Goal: Task Accomplishment & Management: Manage account settings

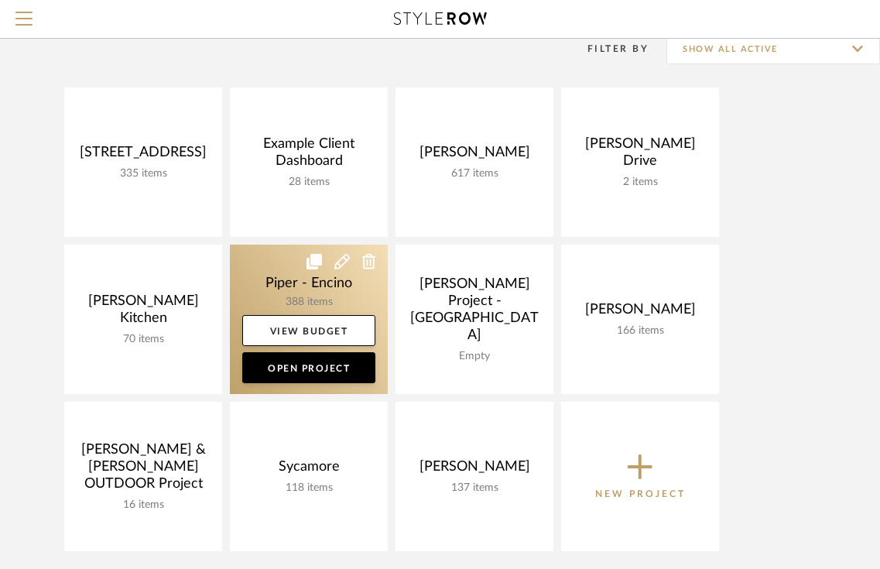
scroll to position [163, 0]
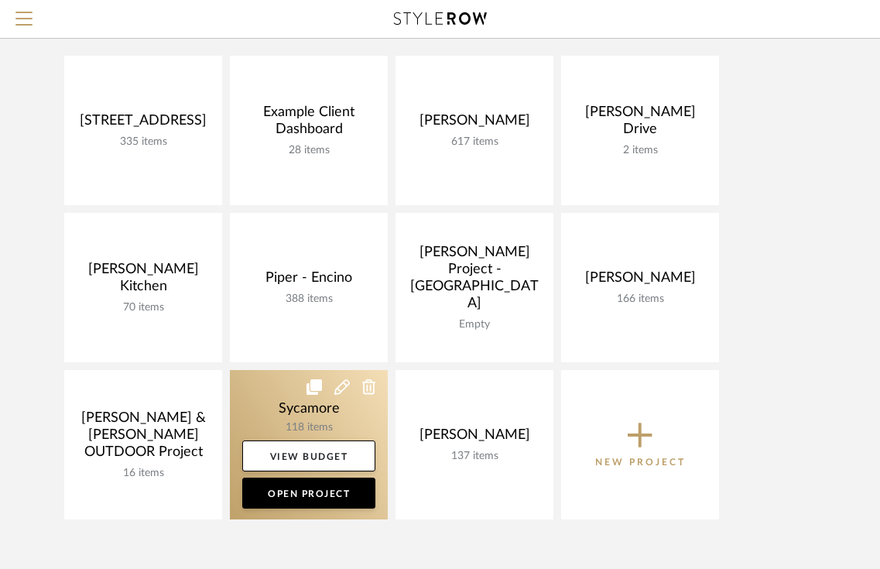
click at [271, 415] on link at bounding box center [309, 444] width 158 height 149
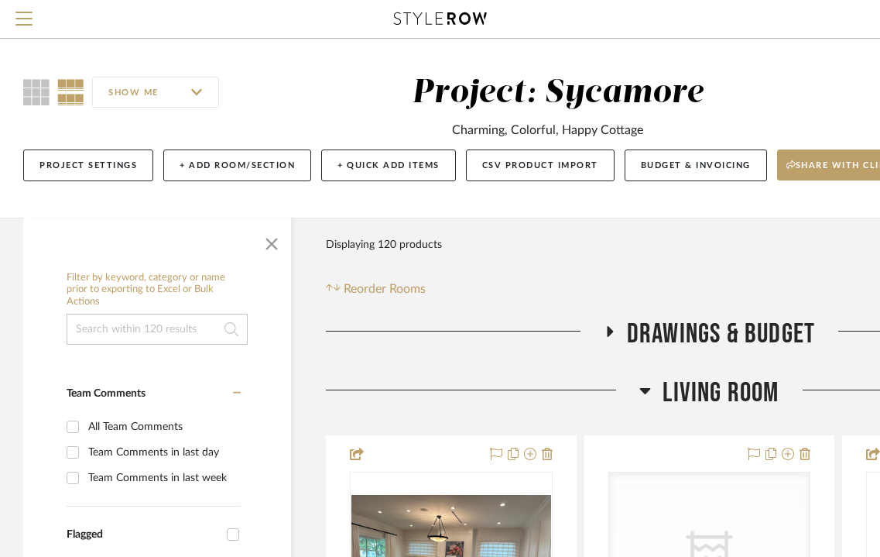
click at [733, 410] on div "Living Room" at bounding box center [709, 395] width 767 height 39
click at [738, 397] on span "Living Room" at bounding box center [721, 392] width 116 height 33
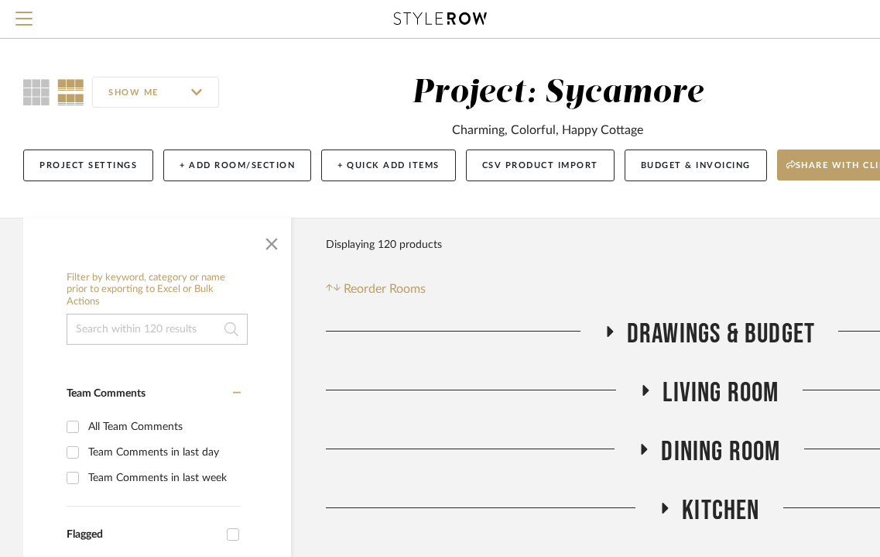
click at [719, 516] on span "Kitchen" at bounding box center [720, 510] width 77 height 33
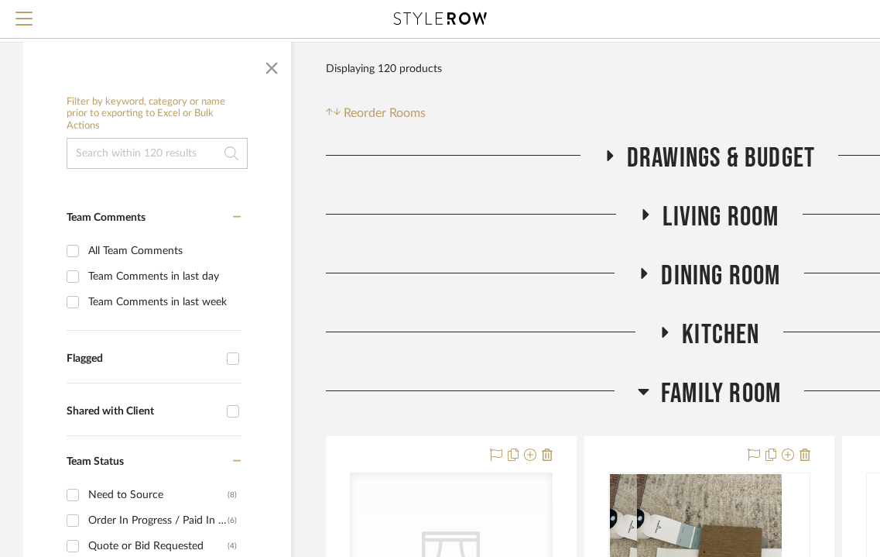
click at [703, 382] on span "Family Room" at bounding box center [721, 393] width 120 height 33
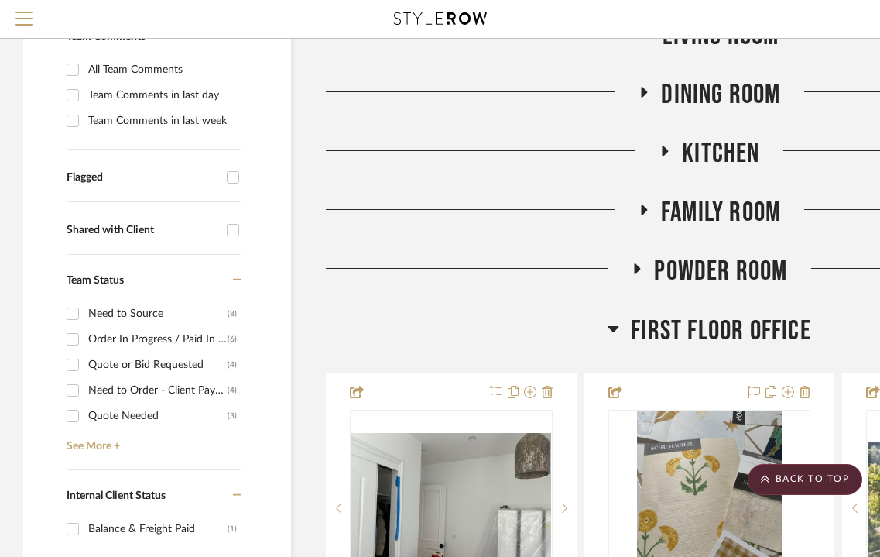
scroll to position [362, 0]
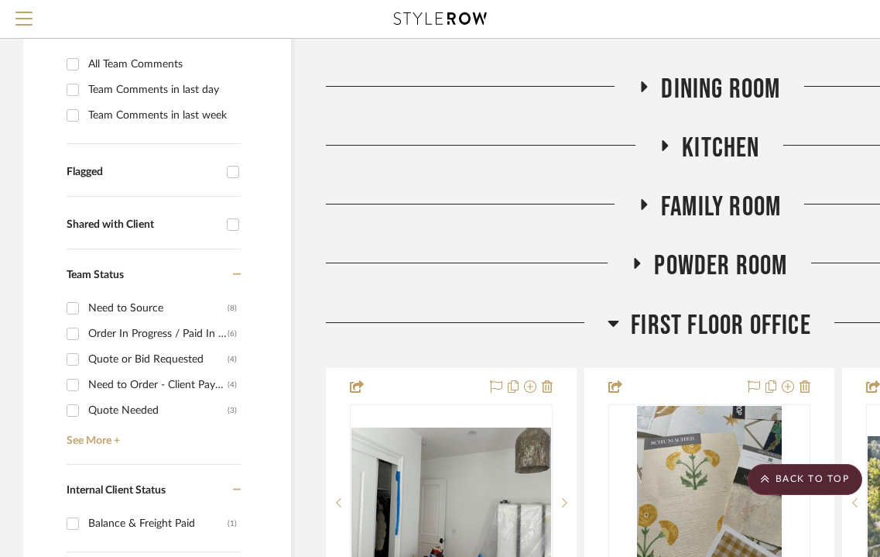
click at [691, 320] on span "First Floor Office" at bounding box center [721, 325] width 180 height 33
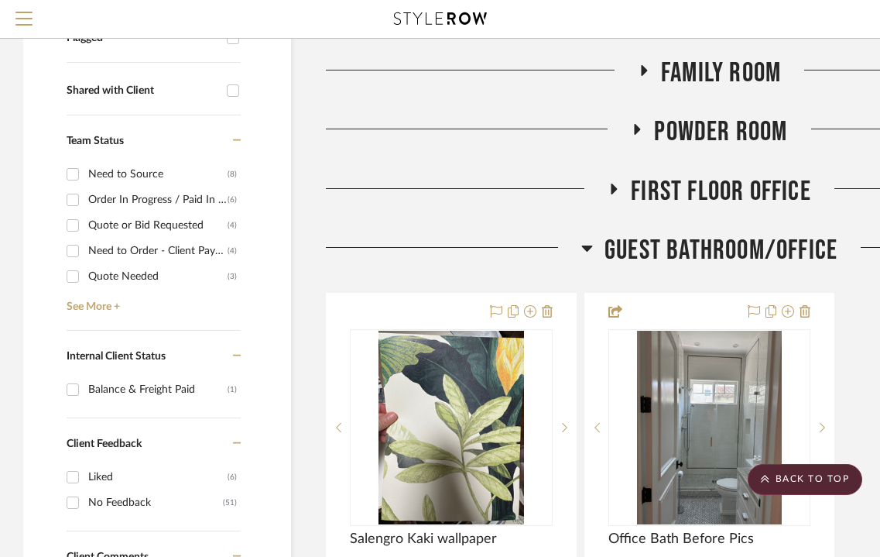
scroll to position [502, 0]
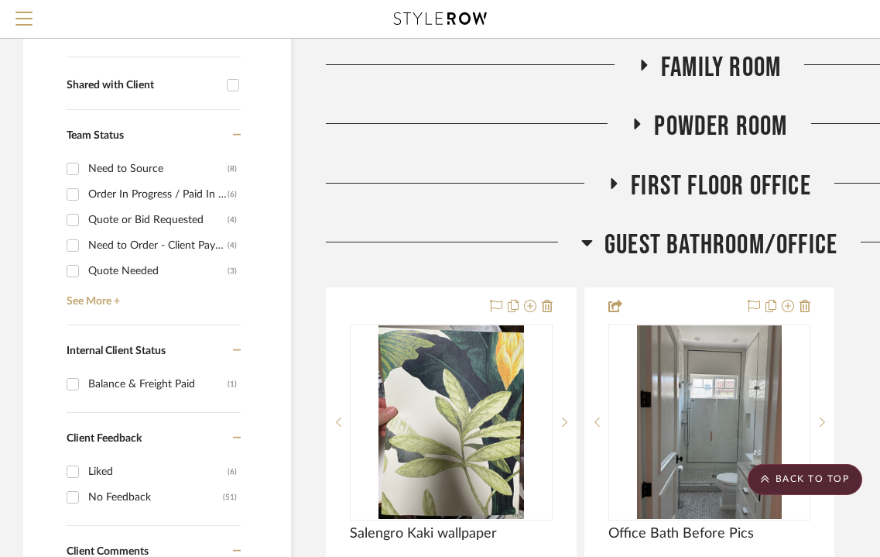
click at [683, 236] on span "Guest Bathroom/Office" at bounding box center [721, 244] width 233 height 33
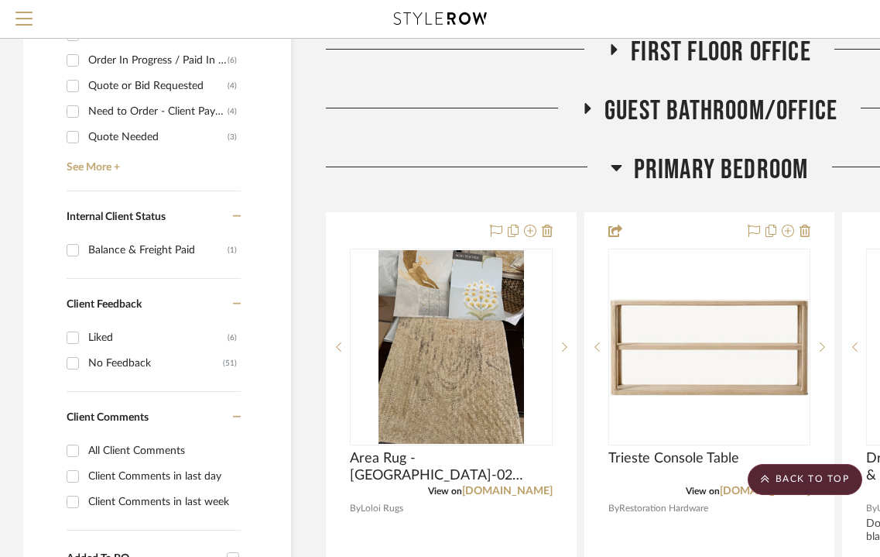
scroll to position [671, 0]
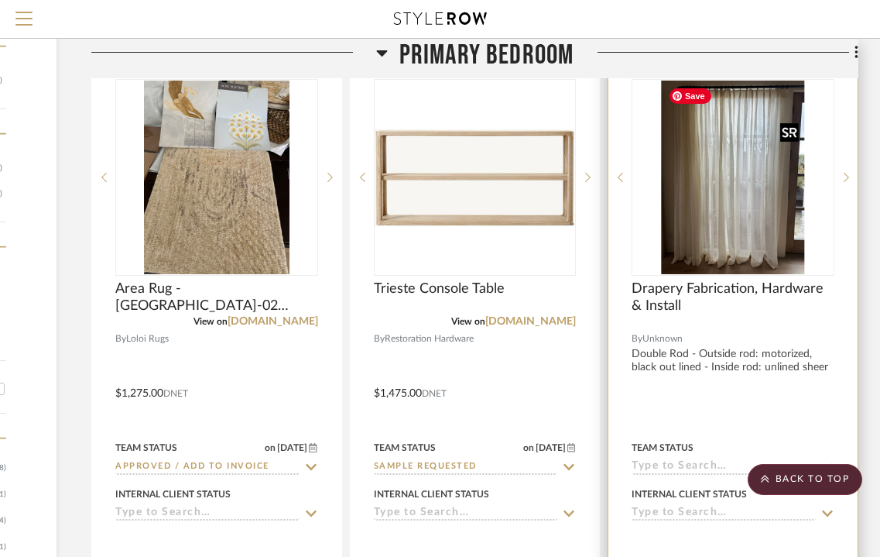
click at [715, 214] on img "0" at bounding box center [733, 178] width 143 height 194
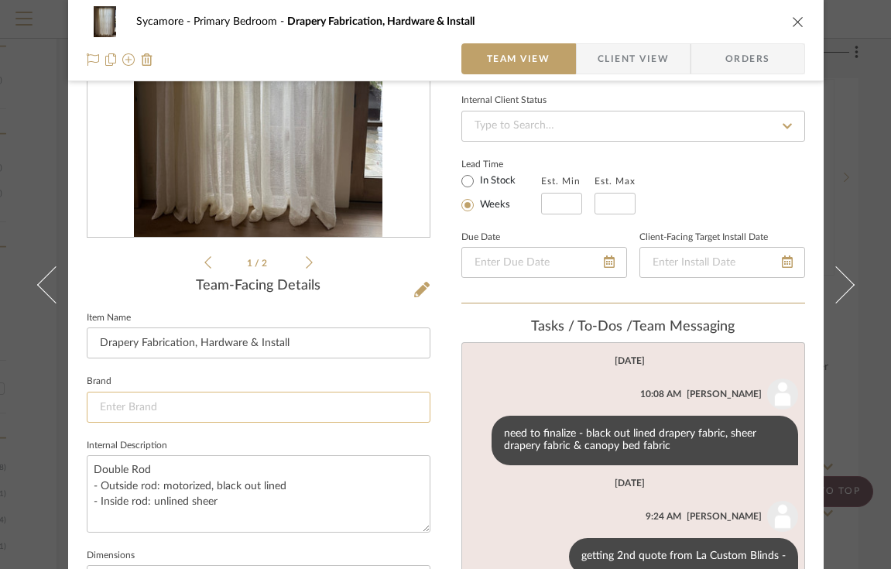
scroll to position [204, 0]
click at [183, 401] on input at bounding box center [259, 407] width 344 height 31
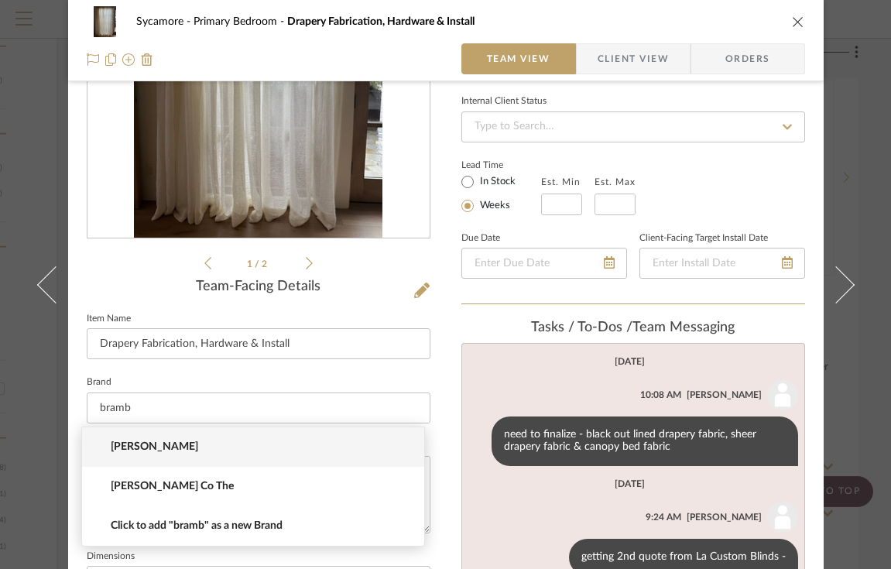
click at [128, 443] on span "[PERSON_NAME]" at bounding box center [259, 446] width 297 height 13
type input "[PERSON_NAME]"
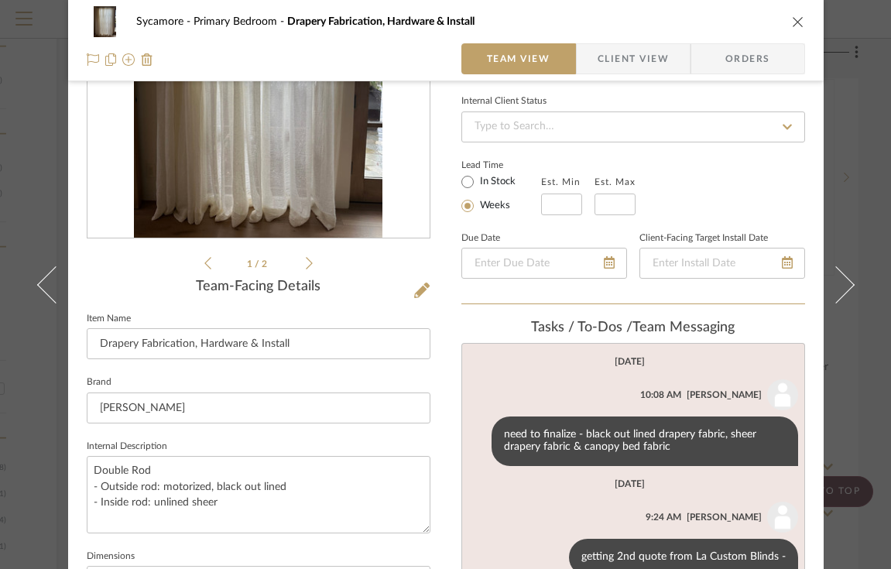
click at [790, 29] on div "Sycamore Primary Bedroom Drapery Fabrication, Hardware & Install" at bounding box center [446, 21] width 718 height 31
click at [792, 19] on icon "close" at bounding box center [798, 21] width 12 height 12
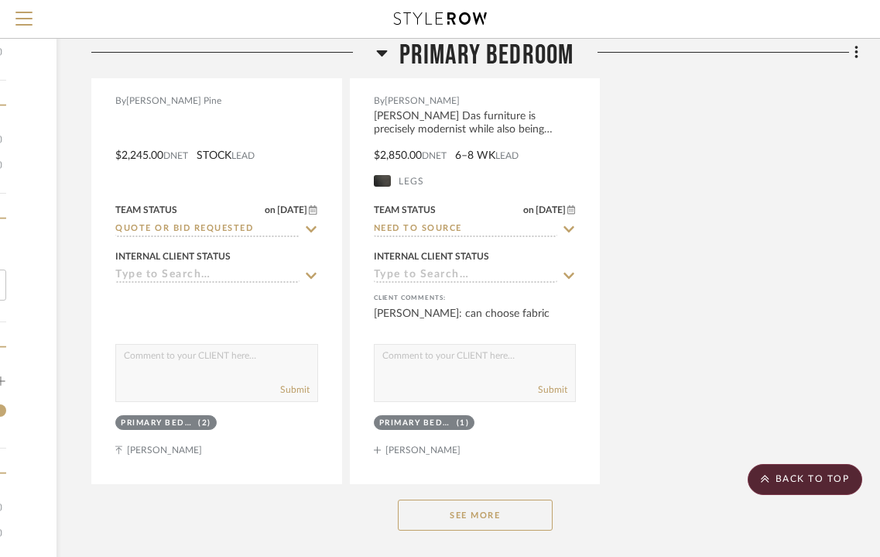
scroll to position [2539, 235]
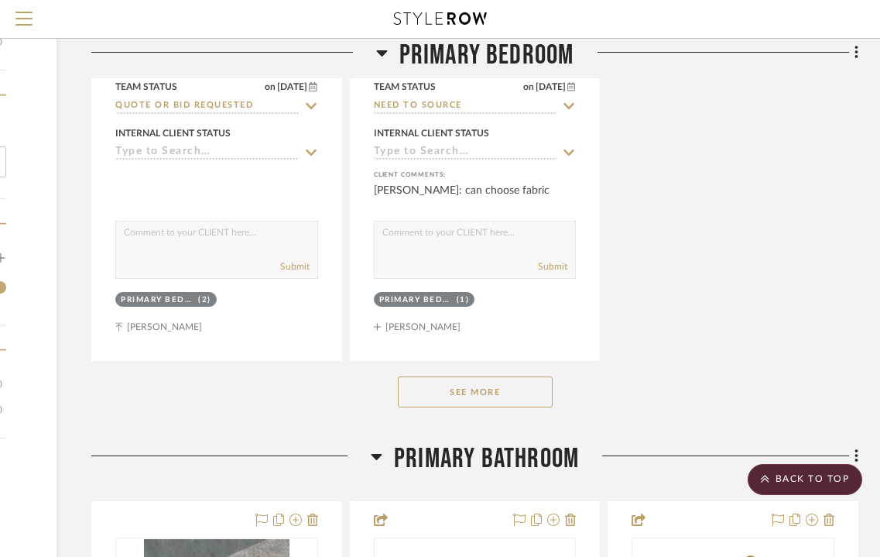
click at [509, 389] on button "See More" at bounding box center [475, 391] width 155 height 31
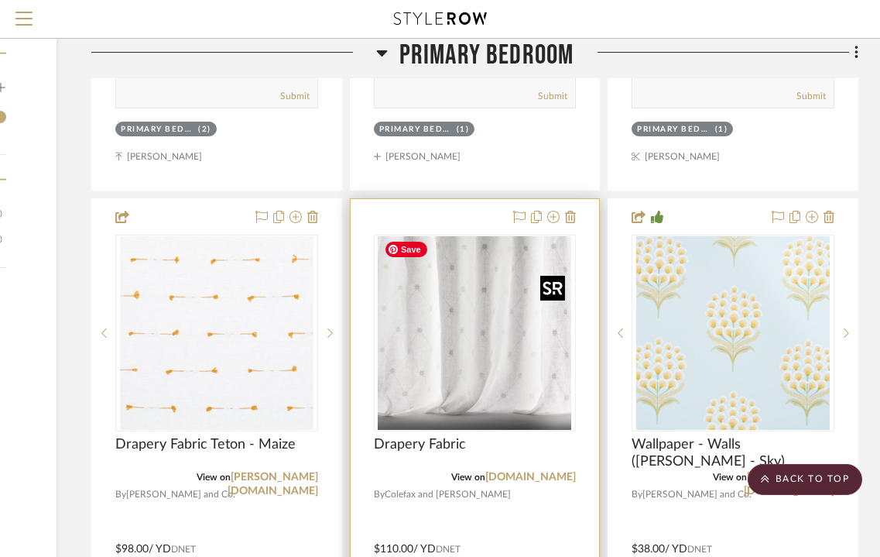
click at [495, 327] on img "0" at bounding box center [475, 333] width 194 height 194
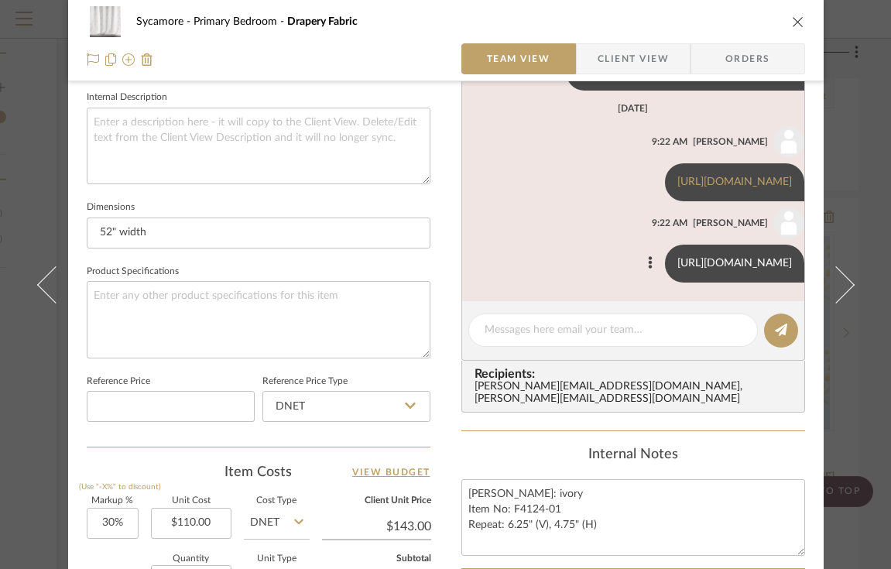
scroll to position [655, 0]
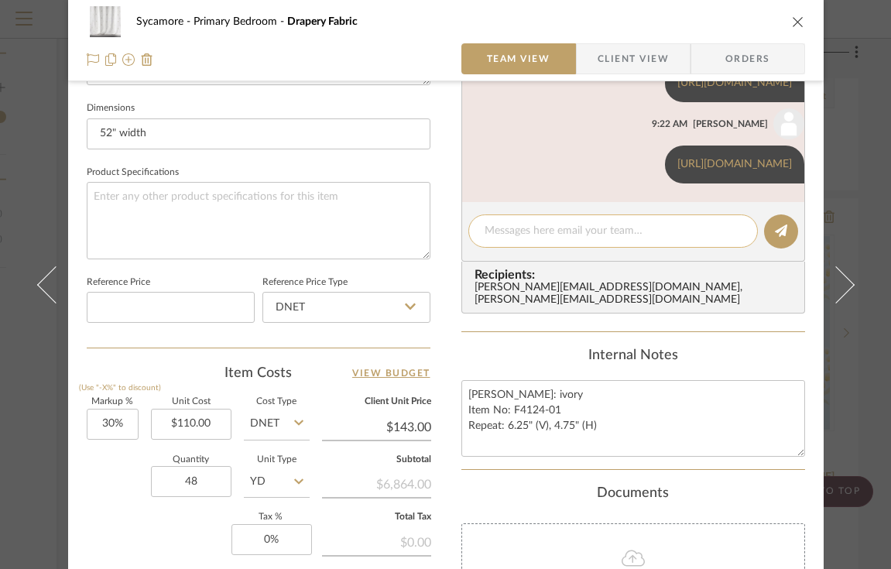
click at [555, 233] on textarea at bounding box center [613, 231] width 257 height 16
type textarea "F"
type textarea "[PERSON_NAME] Fabrication - $5,500 + 30% = $7,000."
click at [185, 481] on input "48" at bounding box center [191, 481] width 81 height 31
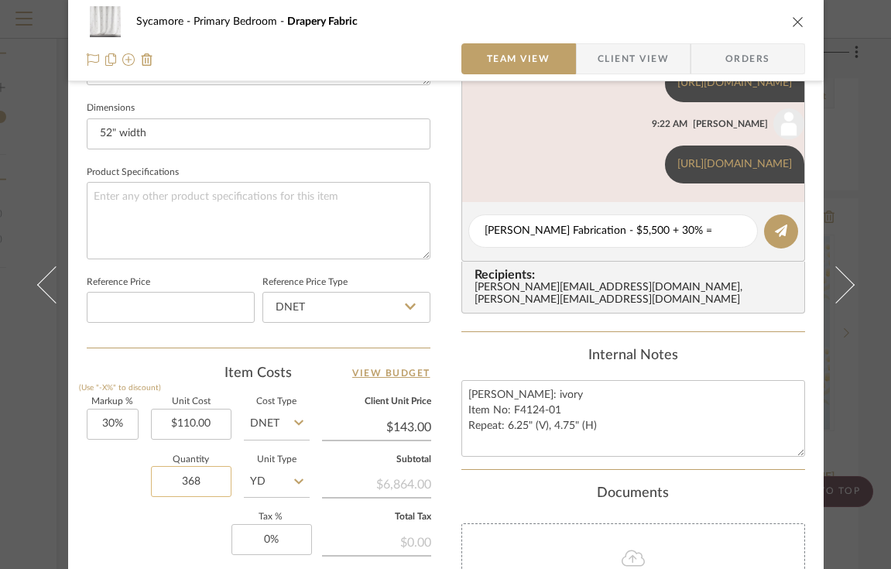
type input "368"
click at [187, 484] on input "368" at bounding box center [191, 481] width 81 height 31
type input "36"
click at [729, 225] on textarea "[PERSON_NAME] Fabrication - $5,500 + 30% = $7,000." at bounding box center [613, 231] width 257 height 16
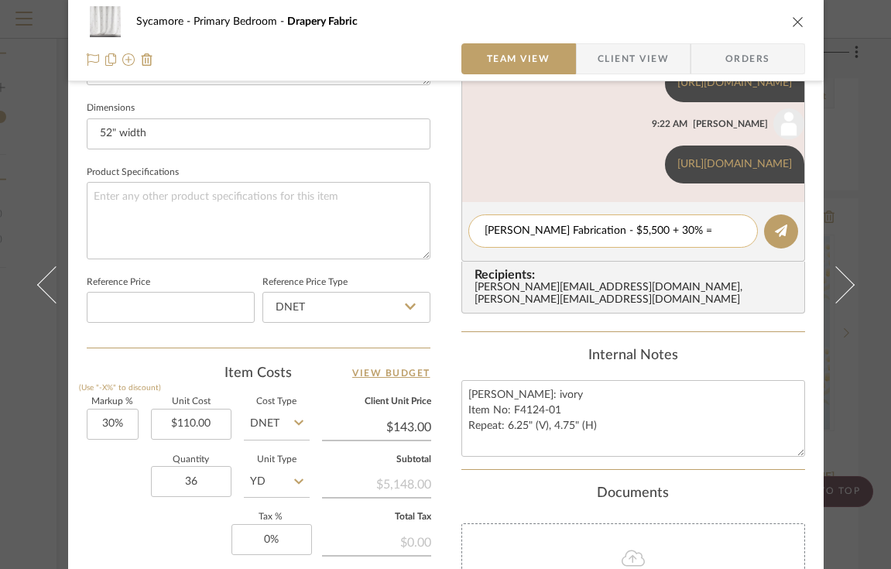
scroll to position [0, 0]
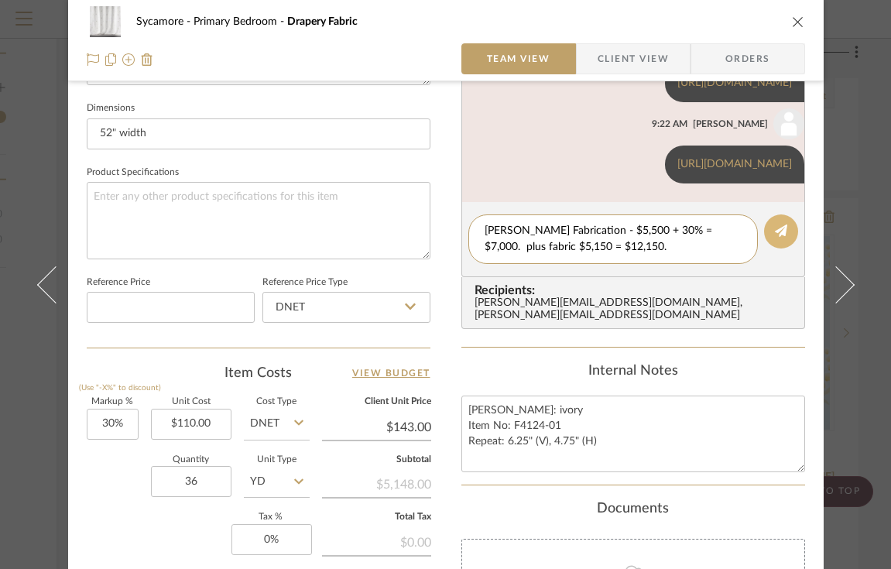
type textarea "[PERSON_NAME] Fabrication - $5,500 + 30% = $7,000. plus fabric $5,150 = $12,150."
click at [776, 228] on icon at bounding box center [781, 230] width 12 height 12
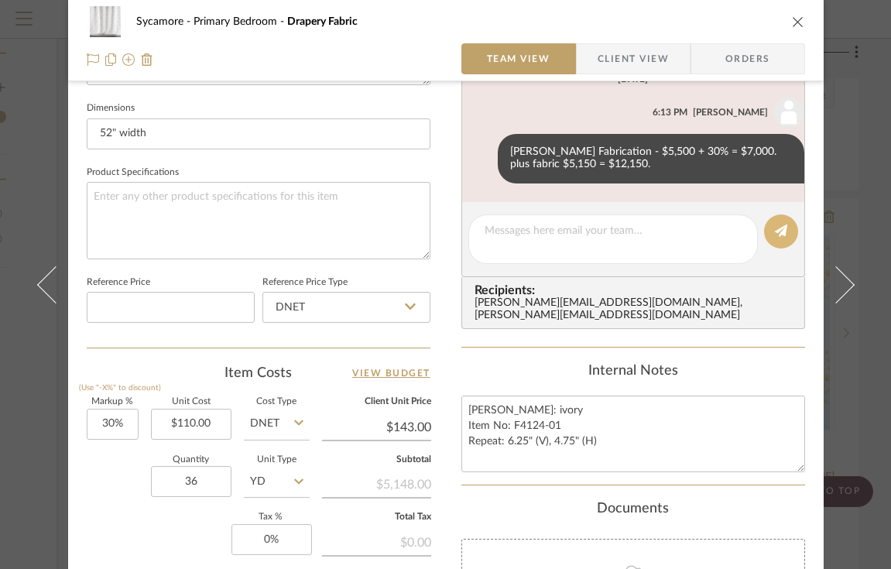
scroll to position [711, 0]
click at [793, 24] on icon "close" at bounding box center [798, 21] width 12 height 12
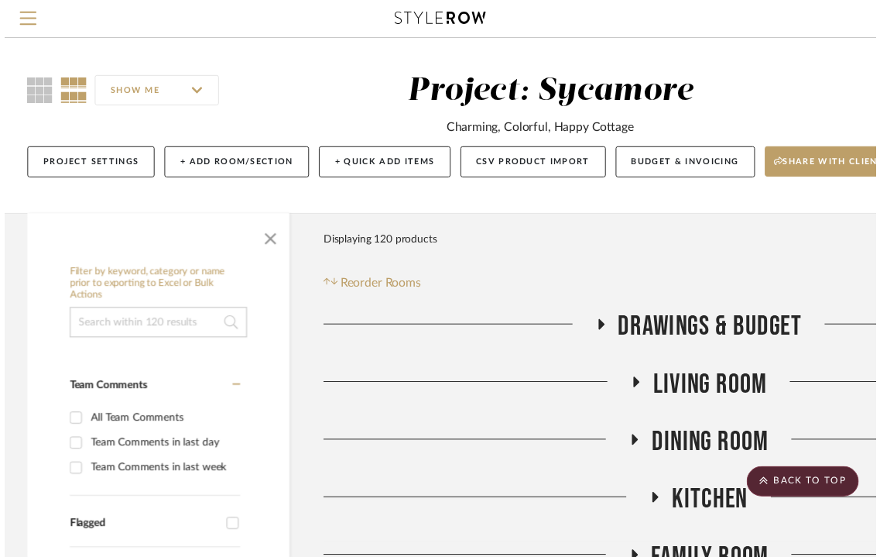
scroll to position [2709, 235]
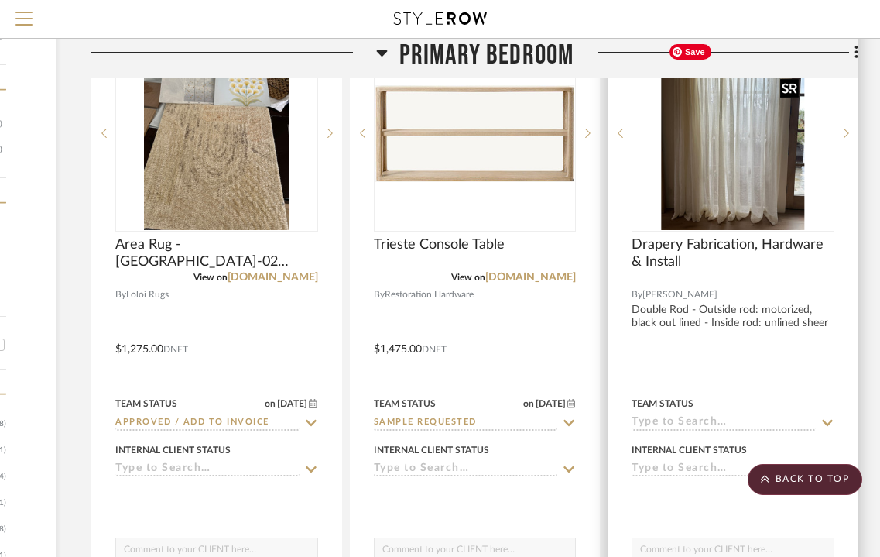
click at [734, 148] on img "0" at bounding box center [733, 133] width 143 height 194
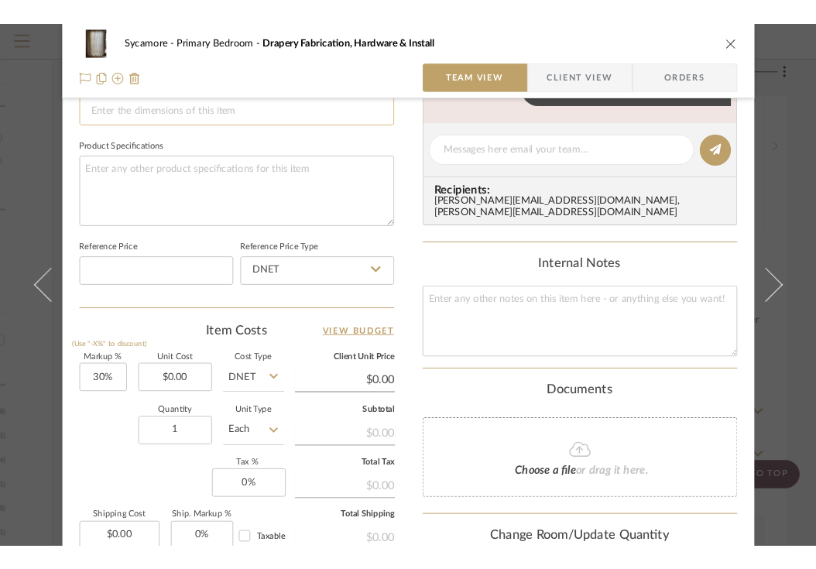
scroll to position [699, 0]
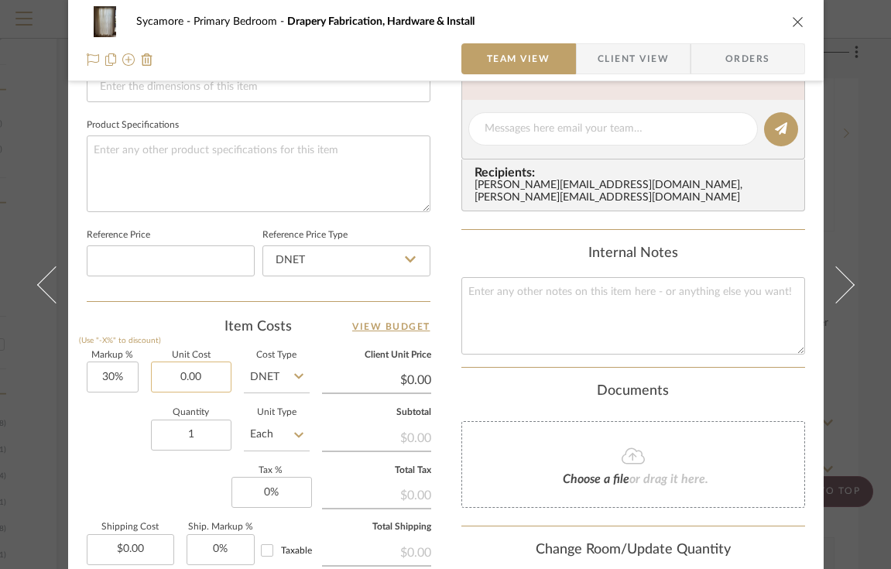
click at [194, 370] on input "0.00" at bounding box center [191, 376] width 81 height 31
type input "$5,668.00"
type input "0"
click at [277, 491] on input "0" at bounding box center [271, 492] width 81 height 31
type input "$7,368.40"
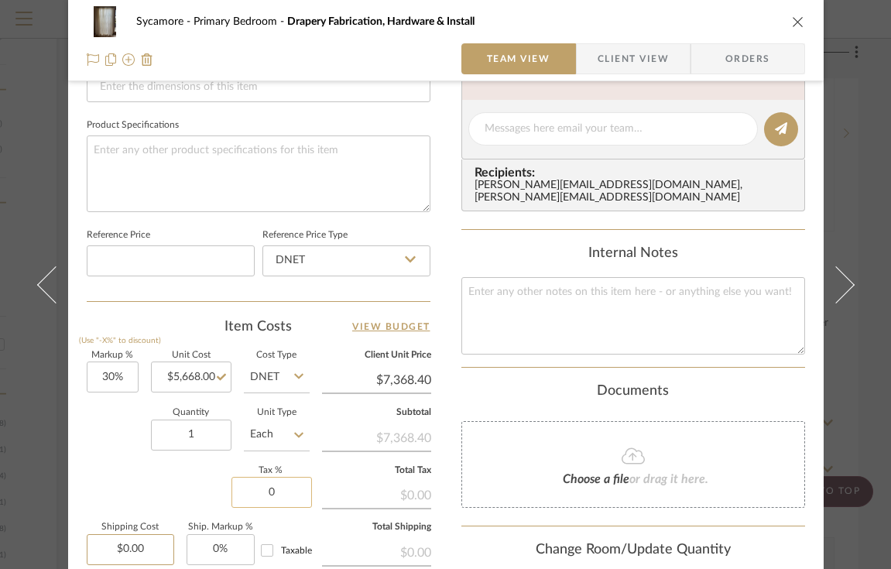
type input "0%"
type input "0.00"
type input "0"
type input "$0.00"
click at [276, 492] on input "0" at bounding box center [271, 492] width 81 height 31
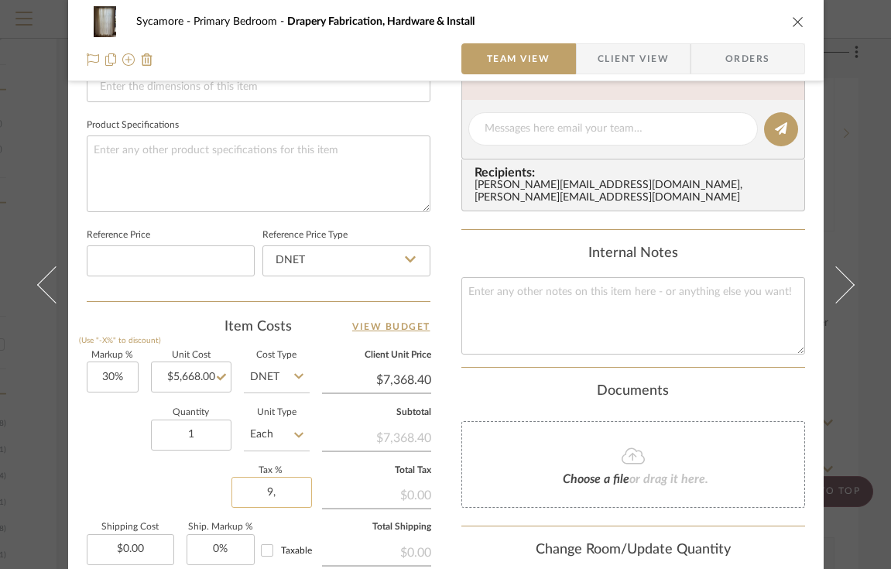
type input "9"
type input "9.5%"
type input "0.00"
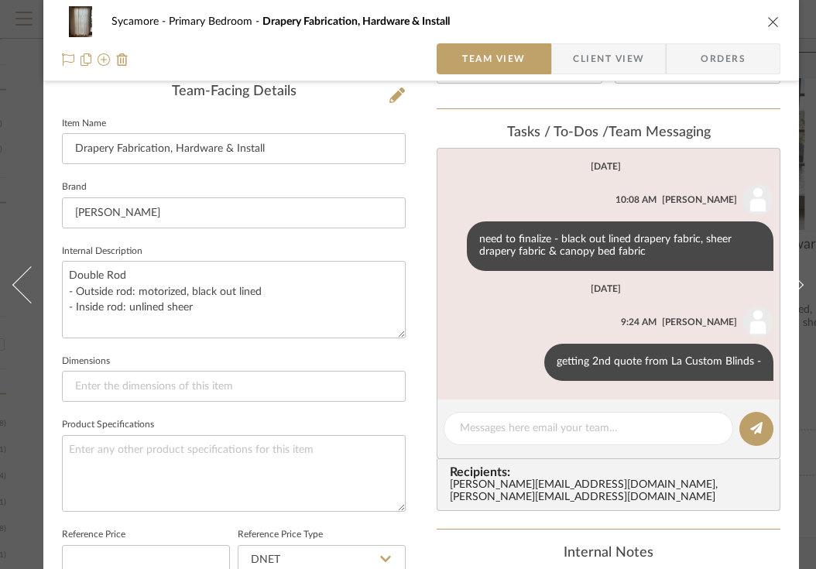
scroll to position [299, 0]
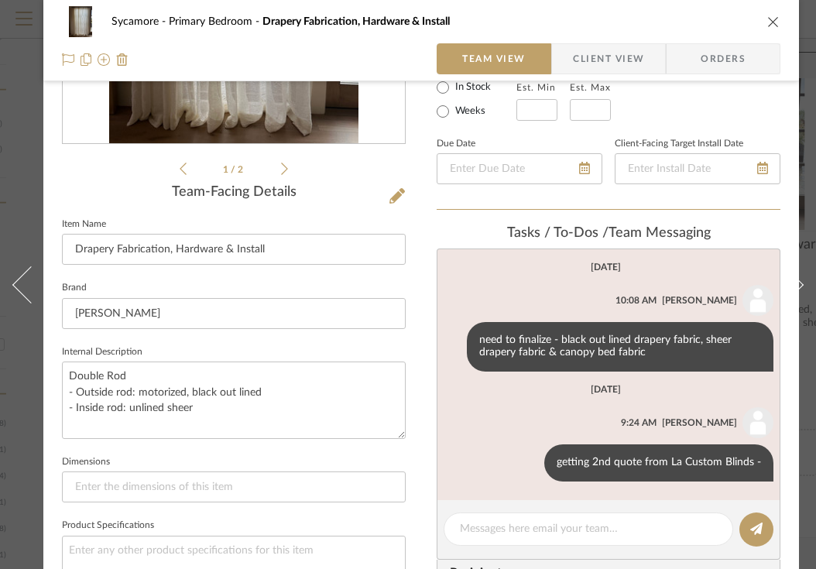
type input "$0.00"
click at [773, 17] on icon "close" at bounding box center [773, 21] width 12 height 12
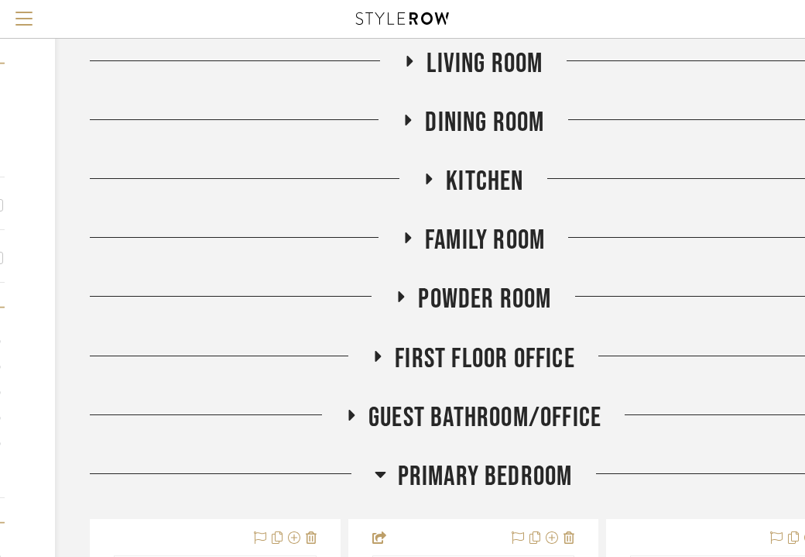
scroll to position [338, 236]
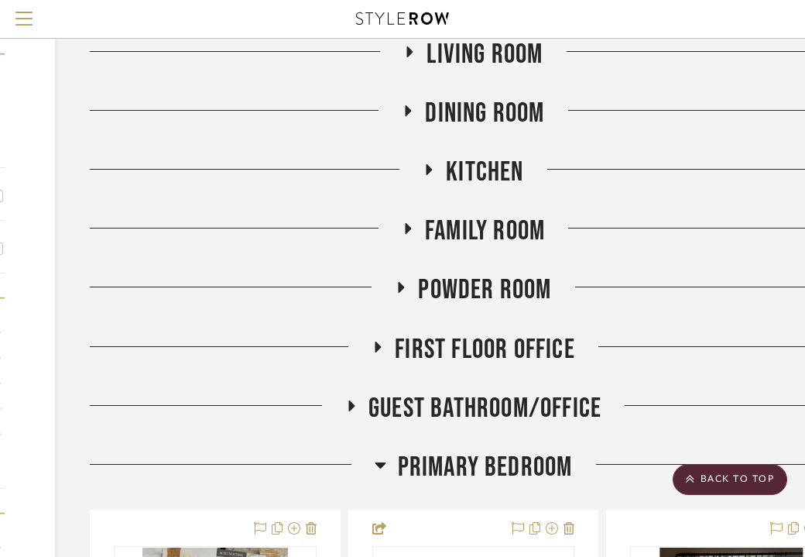
click at [491, 362] on span "First Floor Office" at bounding box center [485, 349] width 180 height 33
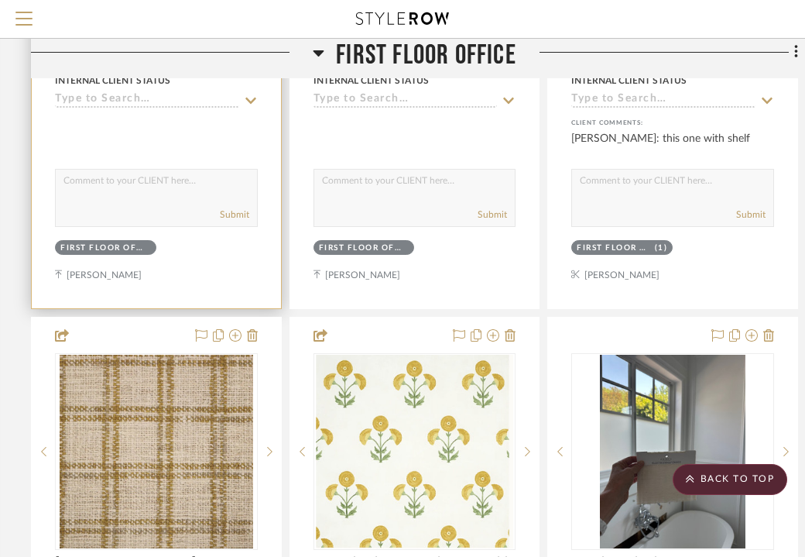
scroll to position [996, 295]
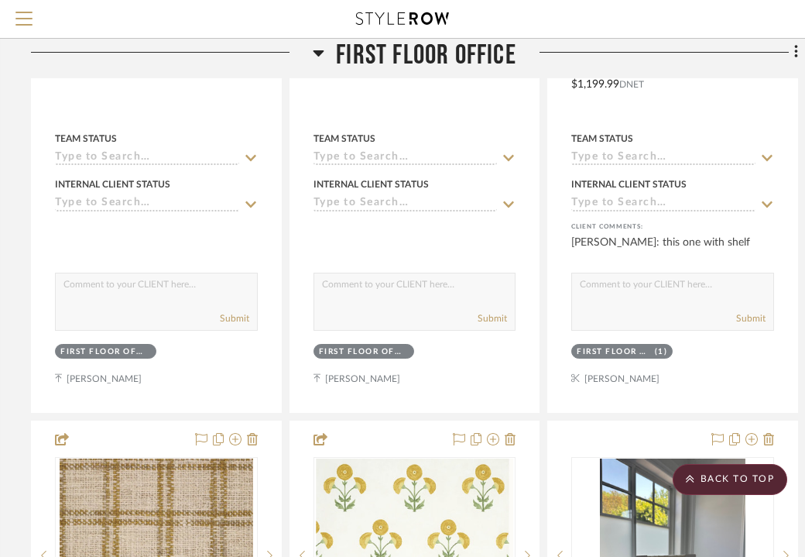
click at [447, 57] on span "First Floor Office" at bounding box center [426, 55] width 180 height 33
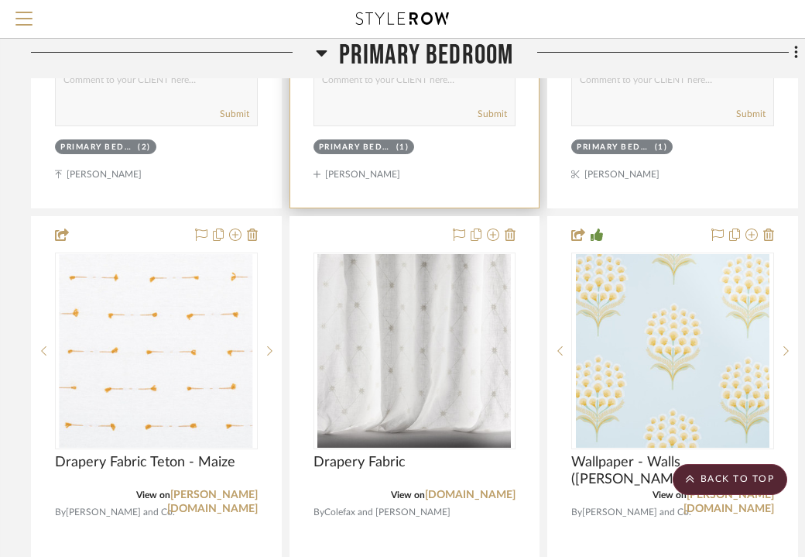
scroll to position [2962, 295]
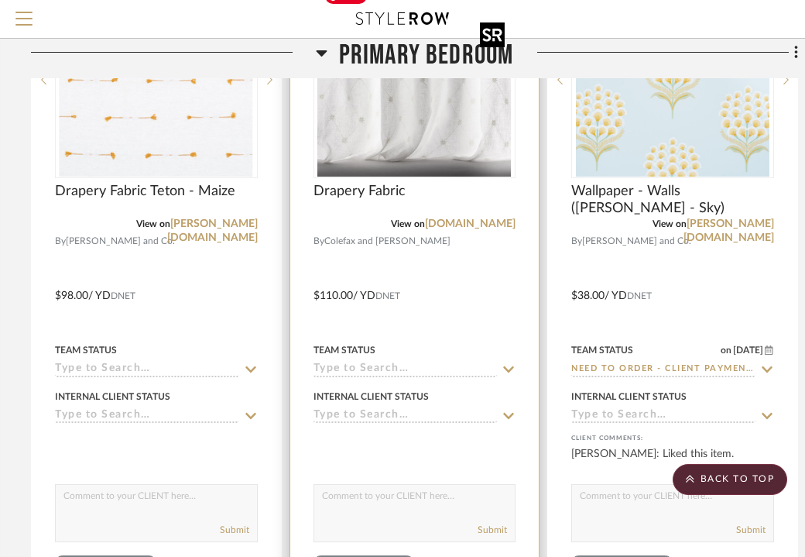
click at [427, 151] on img "0" at bounding box center [414, 80] width 194 height 194
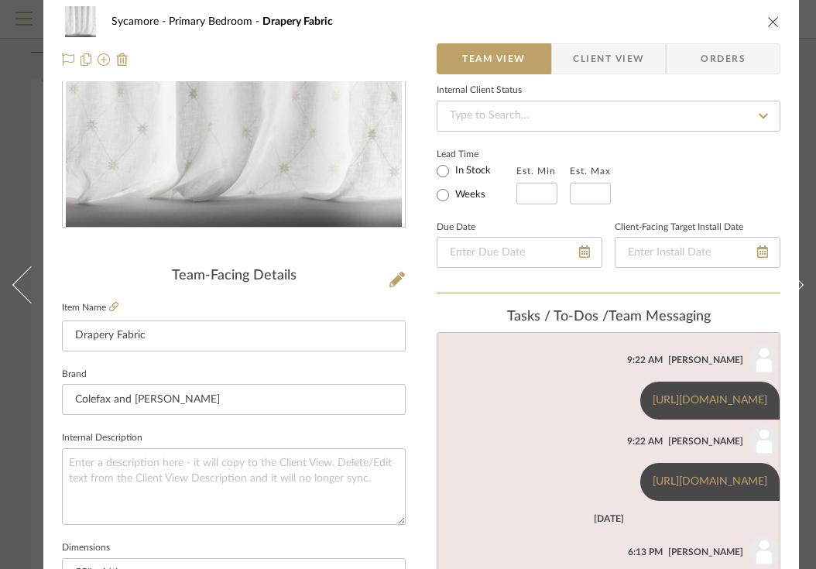
scroll to position [328, 0]
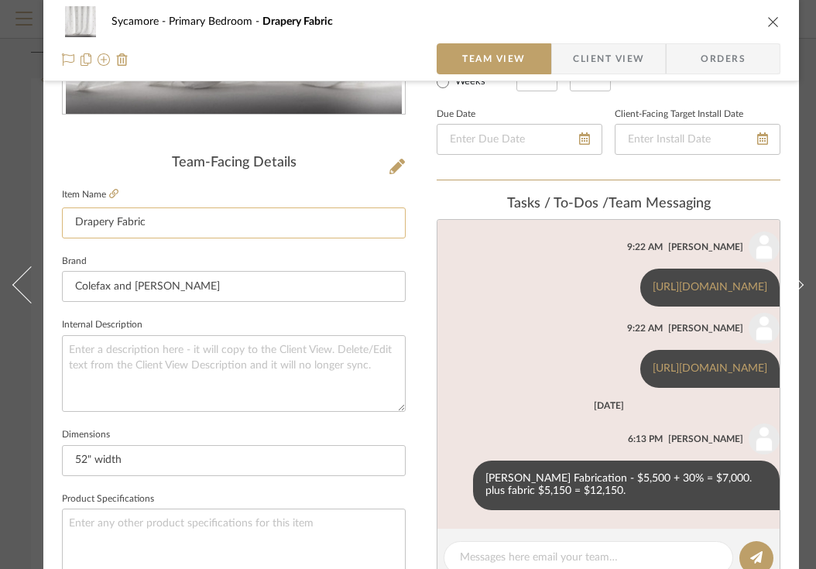
click at [75, 220] on input "Drapery Fabric" at bounding box center [234, 222] width 344 height 31
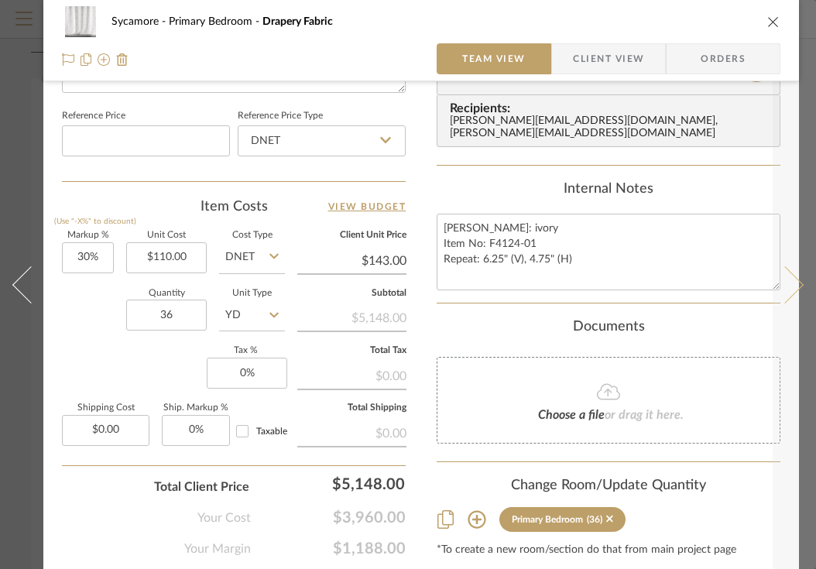
scroll to position [825, 0]
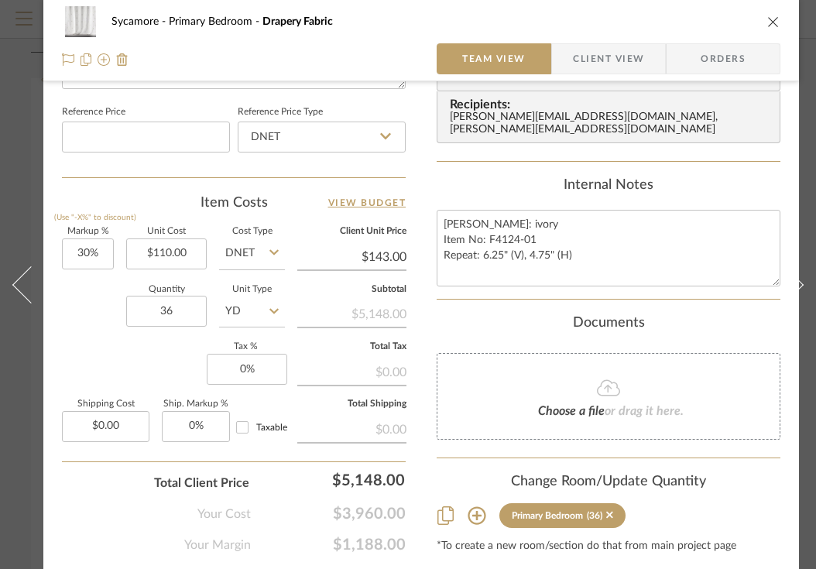
type input "Drapery Fabric"
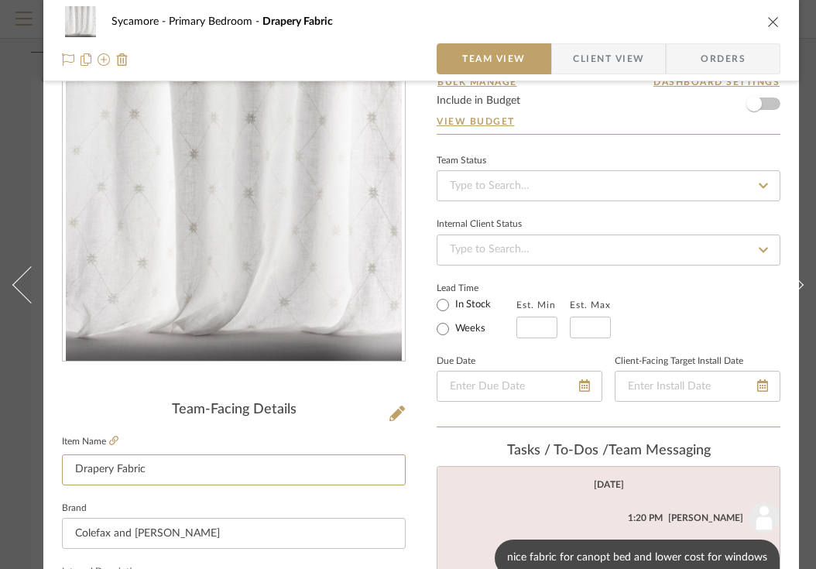
scroll to position [0, 0]
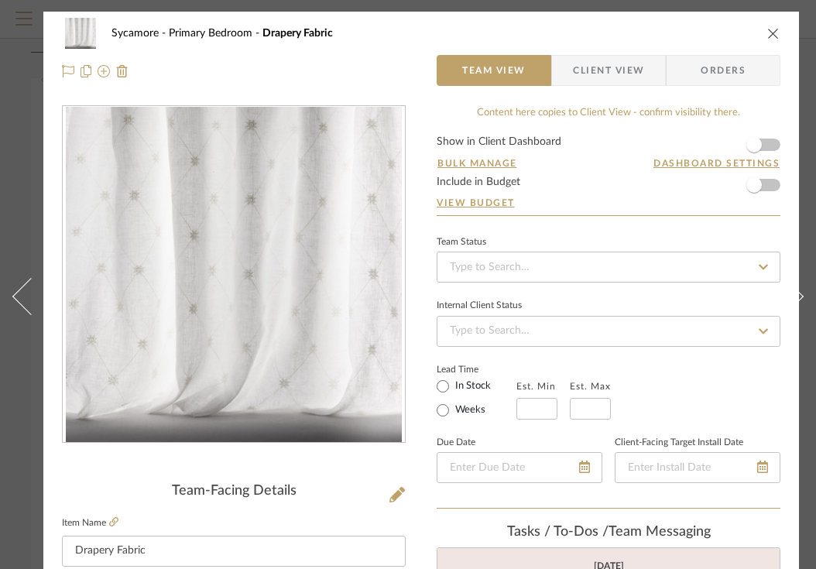
click at [776, 34] on icon "close" at bounding box center [773, 33] width 12 height 12
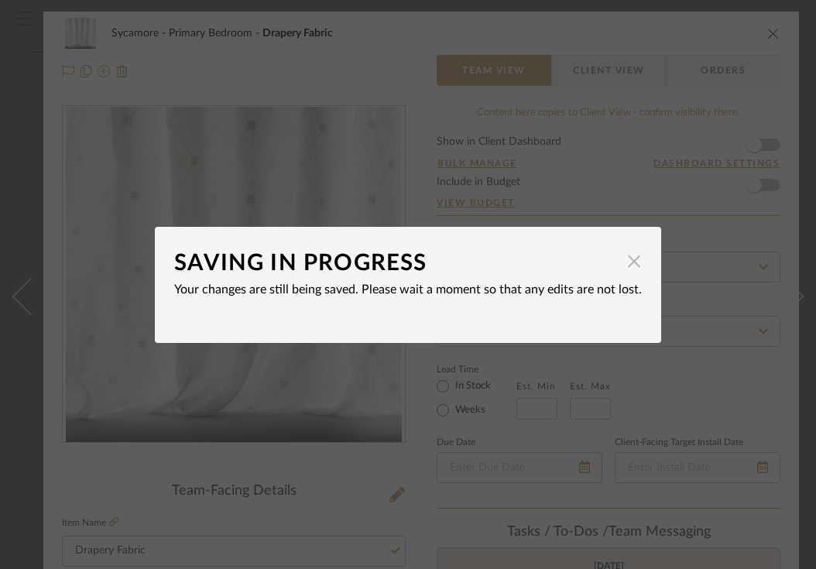
click at [626, 266] on span "button" at bounding box center [633, 261] width 31 height 31
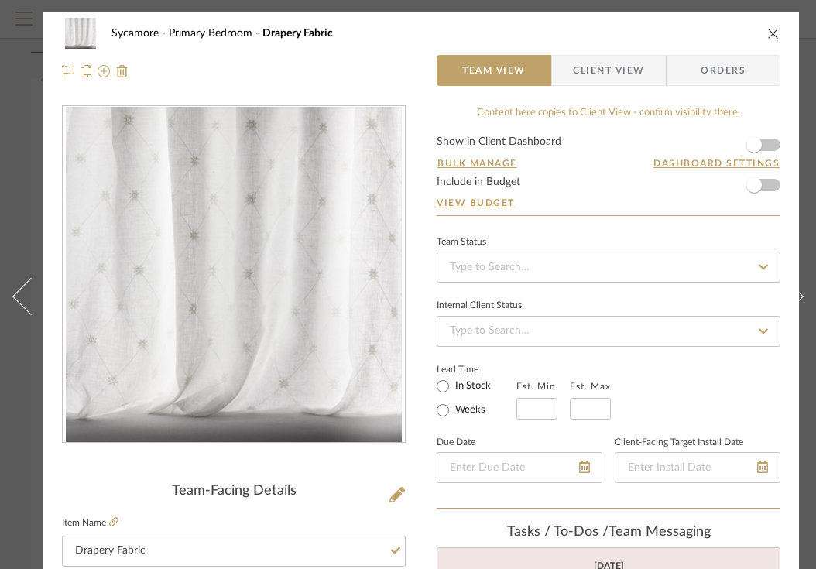
click at [709, 49] on div "Sycamore Primary Bedroom Drapery Fabric Team View Client View Orders" at bounding box center [420, 52] width 755 height 81
click at [776, 39] on button "close" at bounding box center [773, 33] width 14 height 14
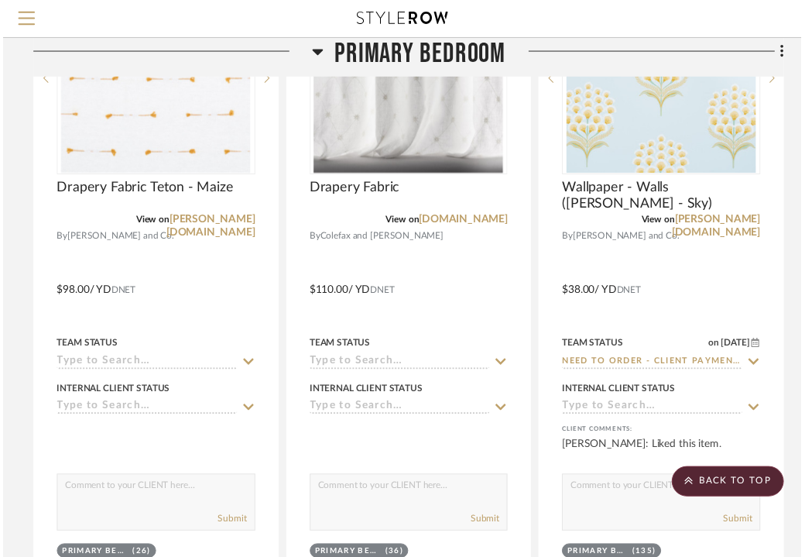
scroll to position [2962, 295]
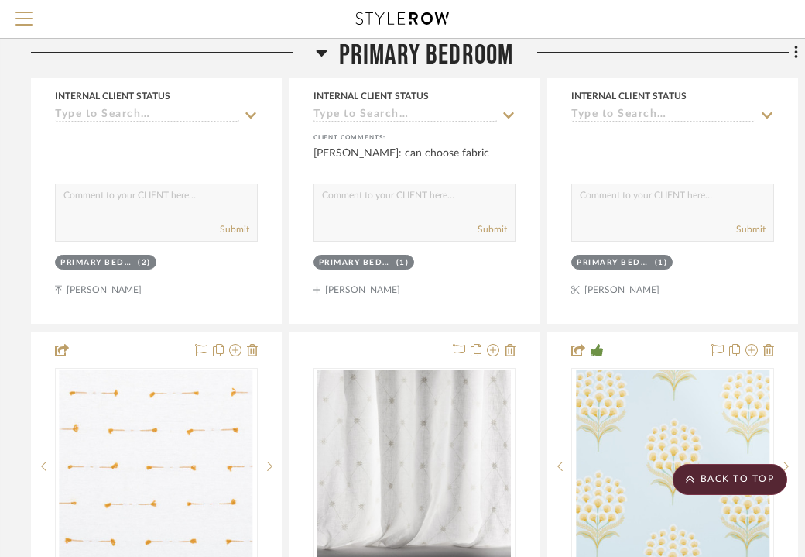
click at [436, 45] on span "Primary Bedroom" at bounding box center [426, 55] width 175 height 33
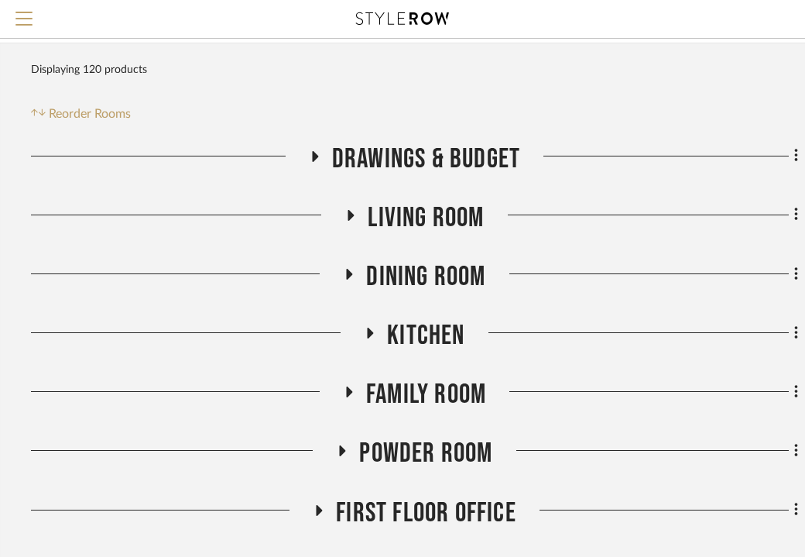
scroll to position [172, 299]
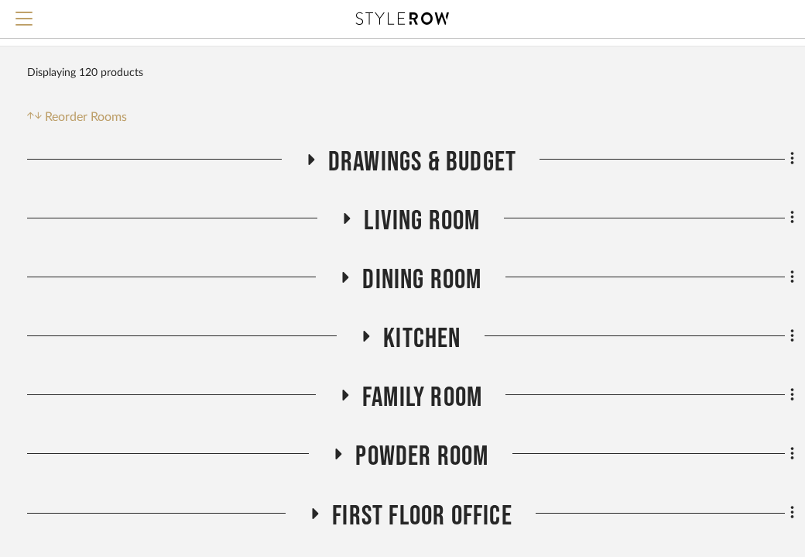
click at [401, 282] on span "Dining Room" at bounding box center [421, 279] width 119 height 33
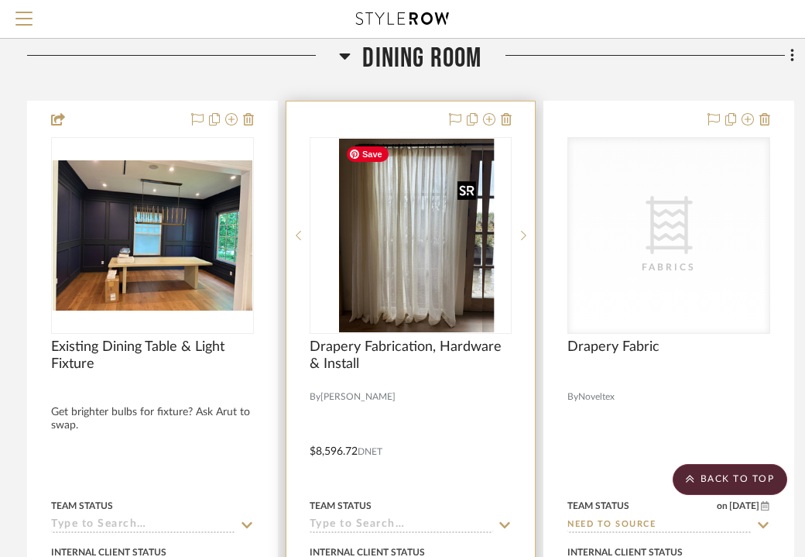
click at [403, 247] on img at bounding box center [410, 236] width 143 height 194
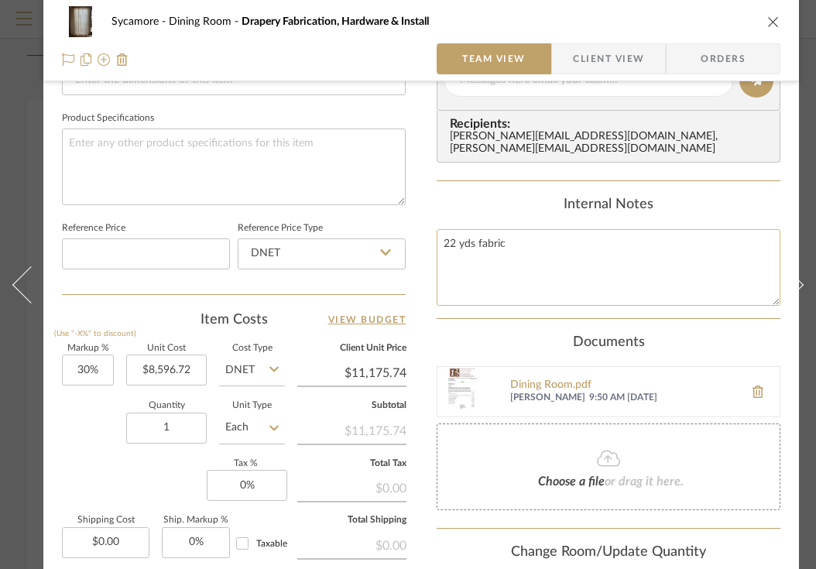
scroll to position [879, 0]
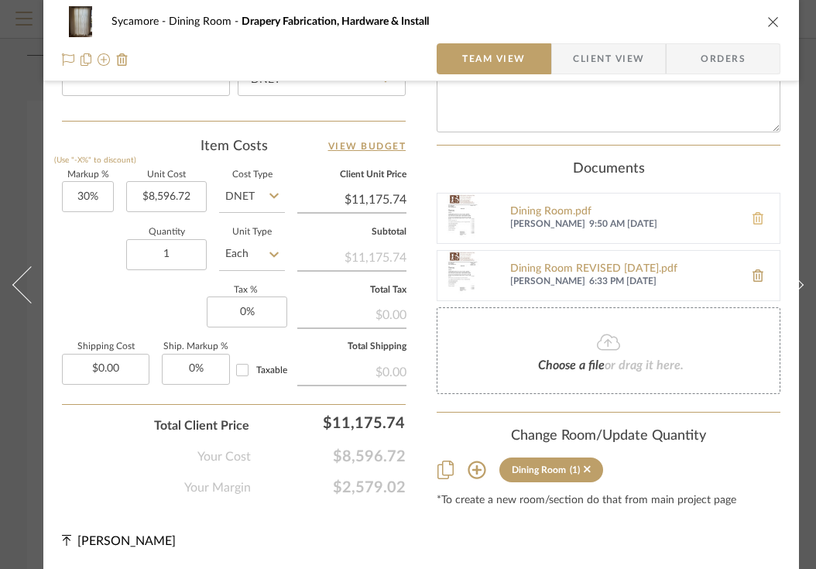
click at [760, 212] on icon at bounding box center [757, 218] width 11 height 12
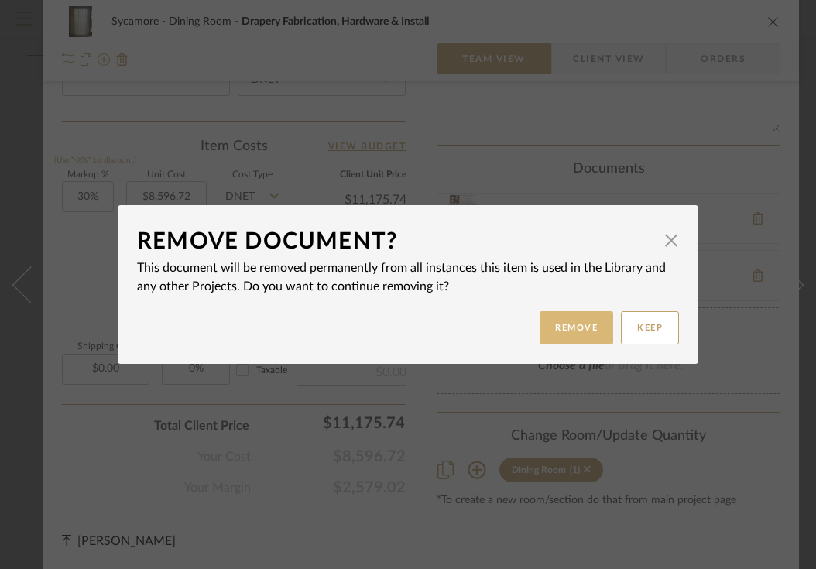
click at [548, 321] on button "Remove" at bounding box center [577, 327] width 74 height 33
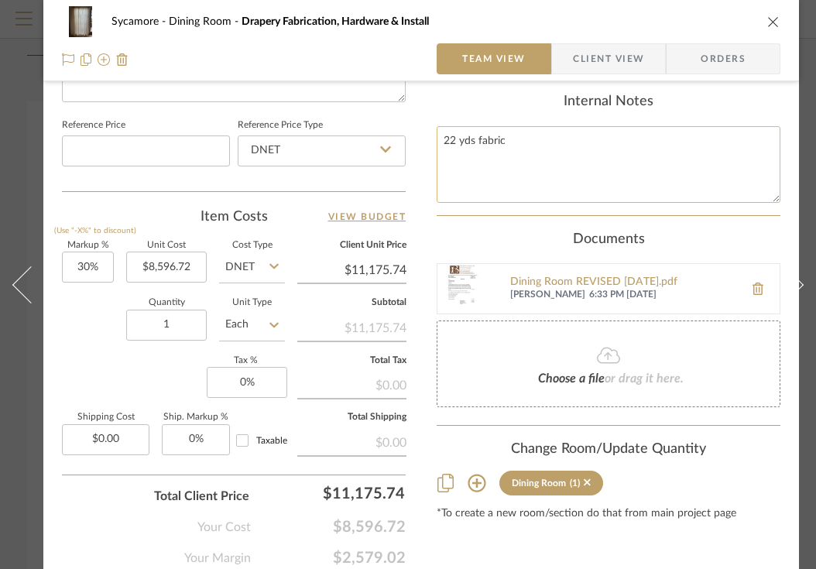
scroll to position [779, 0]
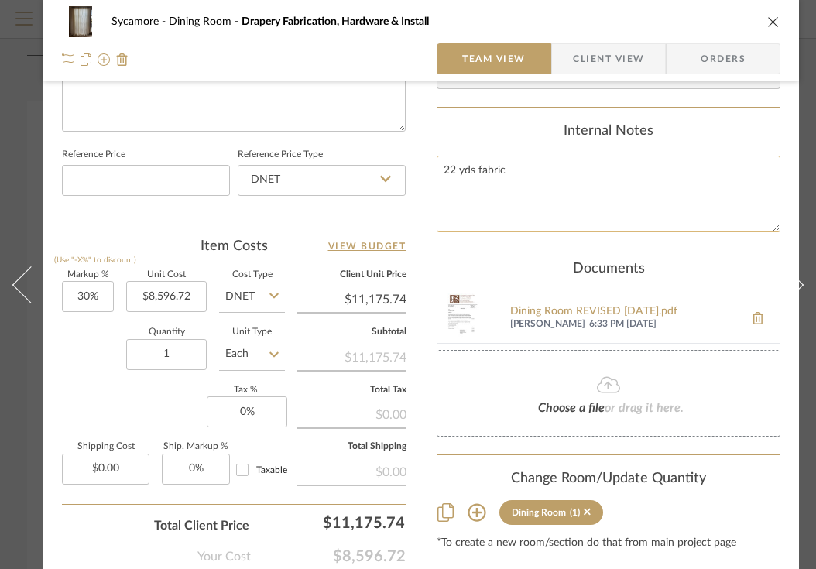
click at [502, 208] on textarea "22 yds fabric" at bounding box center [609, 194] width 344 height 77
type textarea "22 yds fabric"
click at [773, 24] on icon "close" at bounding box center [773, 21] width 12 height 12
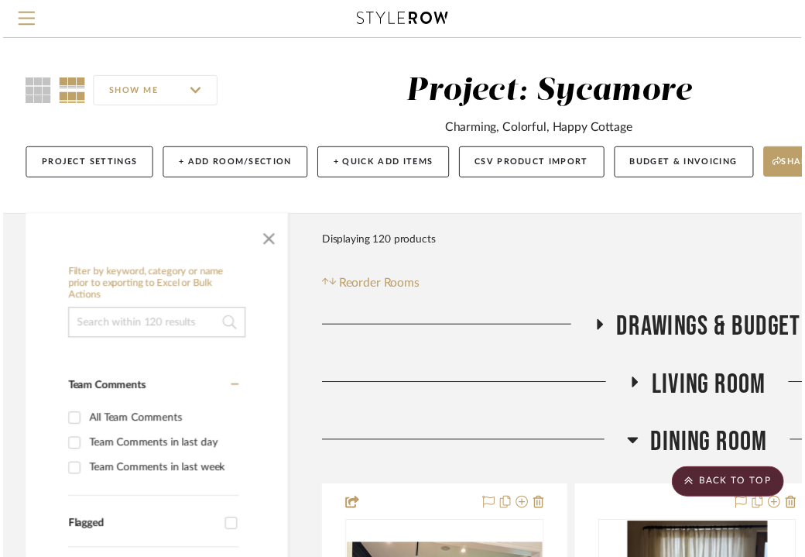
scroll to position [393, 299]
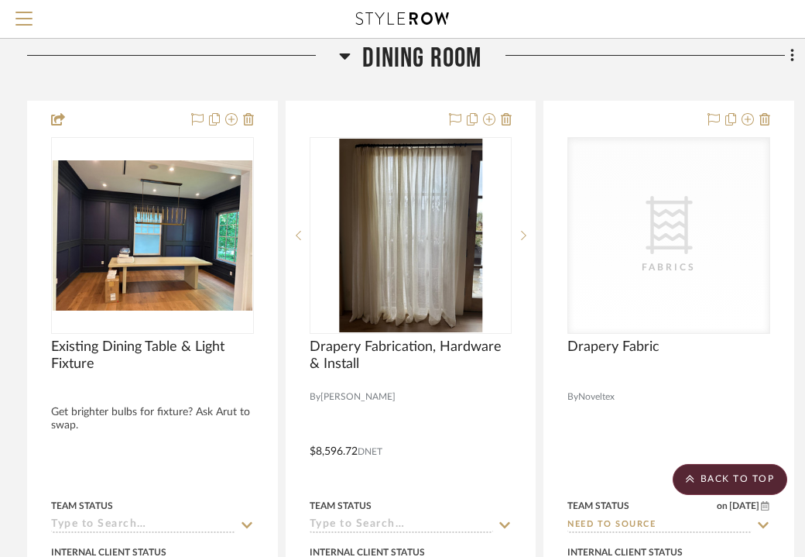
click at [444, 69] on span "Dining Room" at bounding box center [421, 58] width 119 height 33
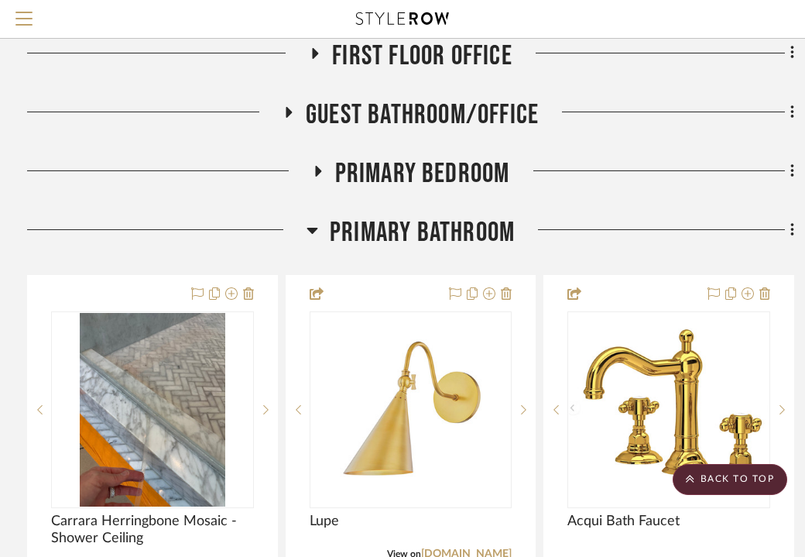
scroll to position [628, 299]
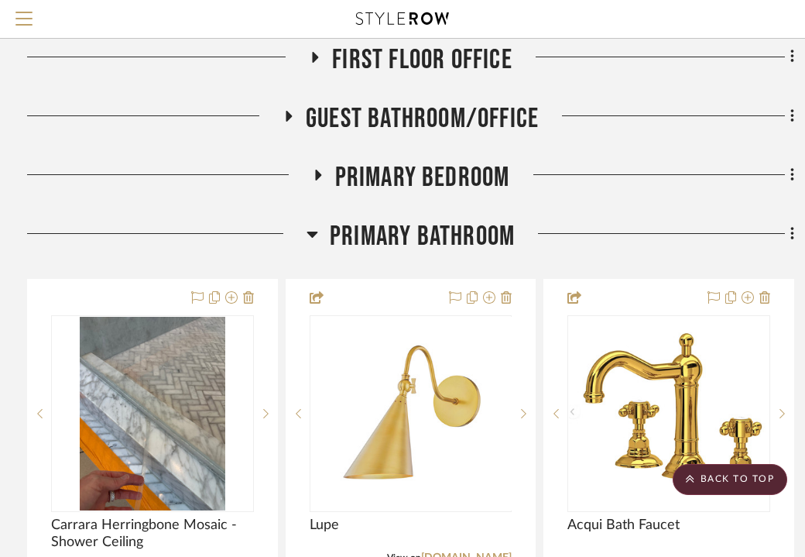
click at [406, 242] on span "Primary Bathroom" at bounding box center [422, 236] width 185 height 33
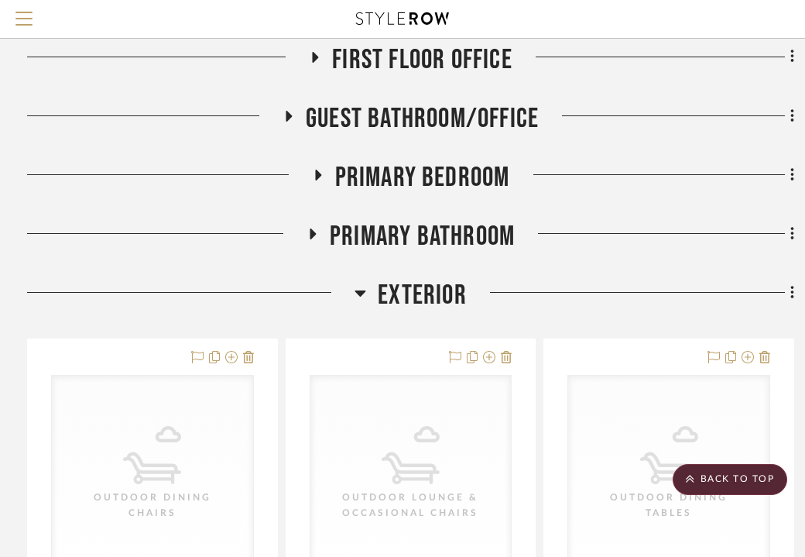
click at [432, 166] on span "Primary Bedroom" at bounding box center [422, 177] width 175 height 33
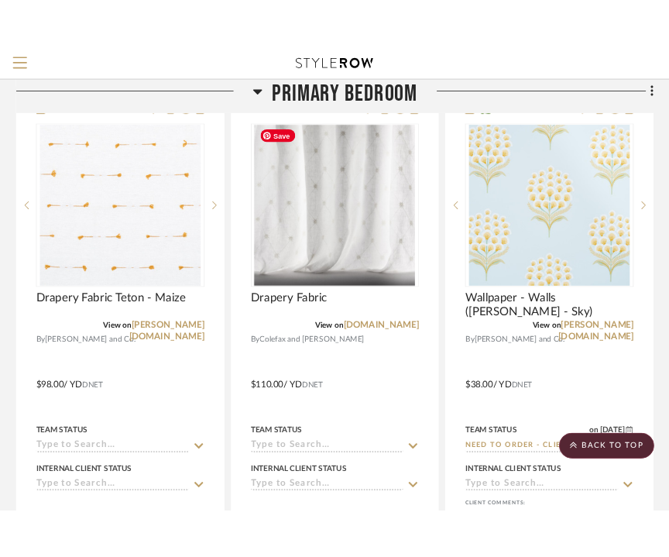
scroll to position [2900, 305]
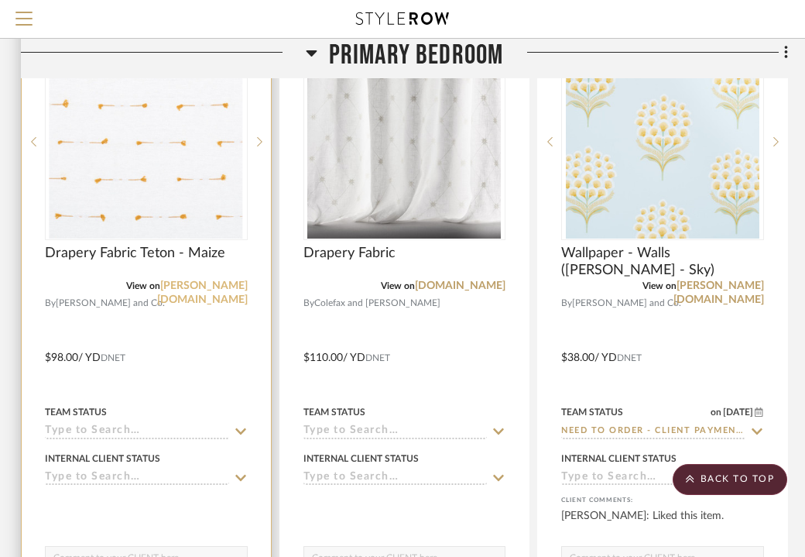
click at [205, 285] on link "[PERSON_NAME][DOMAIN_NAME]" at bounding box center [202, 292] width 91 height 25
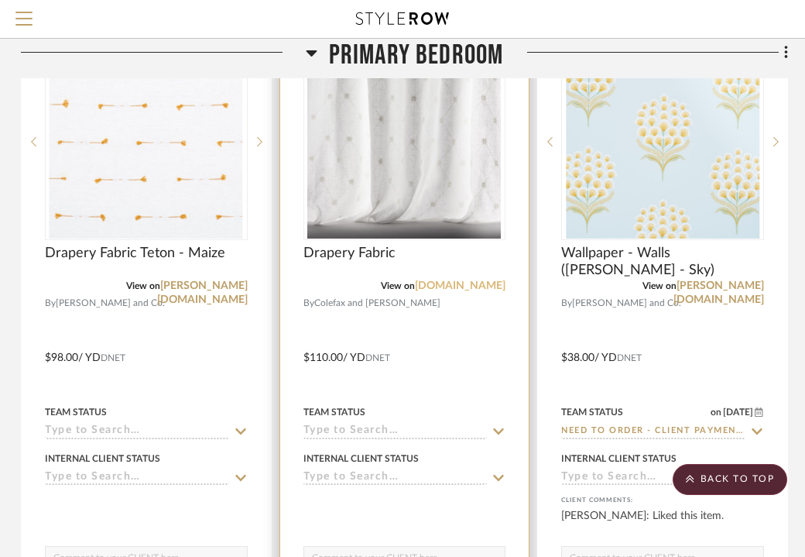
click at [467, 286] on link "[DOMAIN_NAME]" at bounding box center [460, 285] width 91 height 11
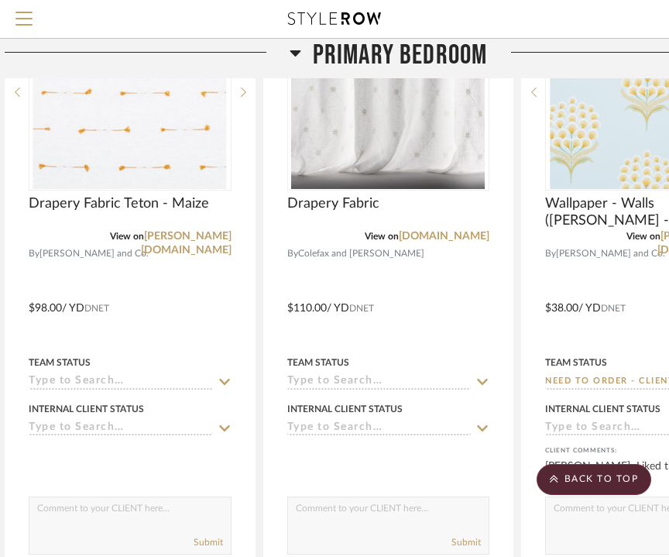
click at [426, 43] on span "Primary Bedroom" at bounding box center [400, 55] width 175 height 33
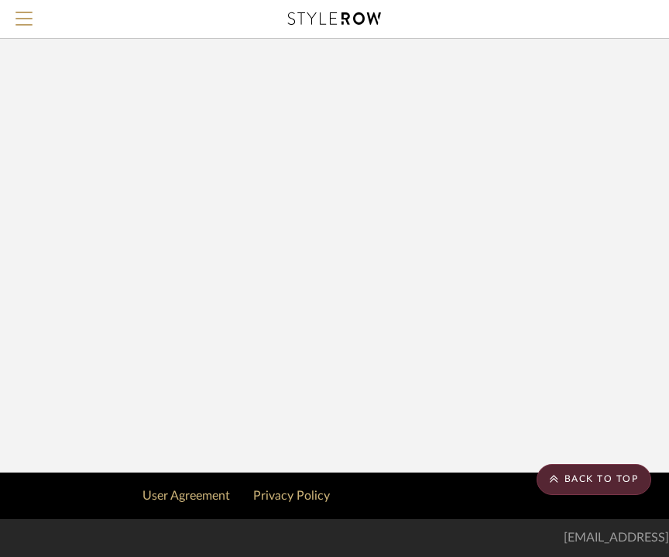
scroll to position [2355, 321]
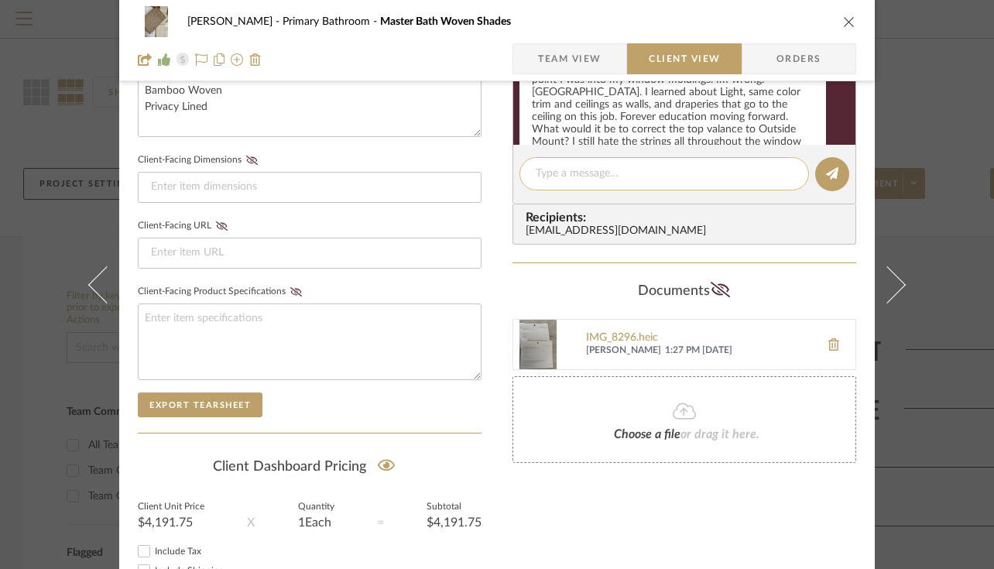
click at [697, 182] on textarea at bounding box center [664, 174] width 257 height 16
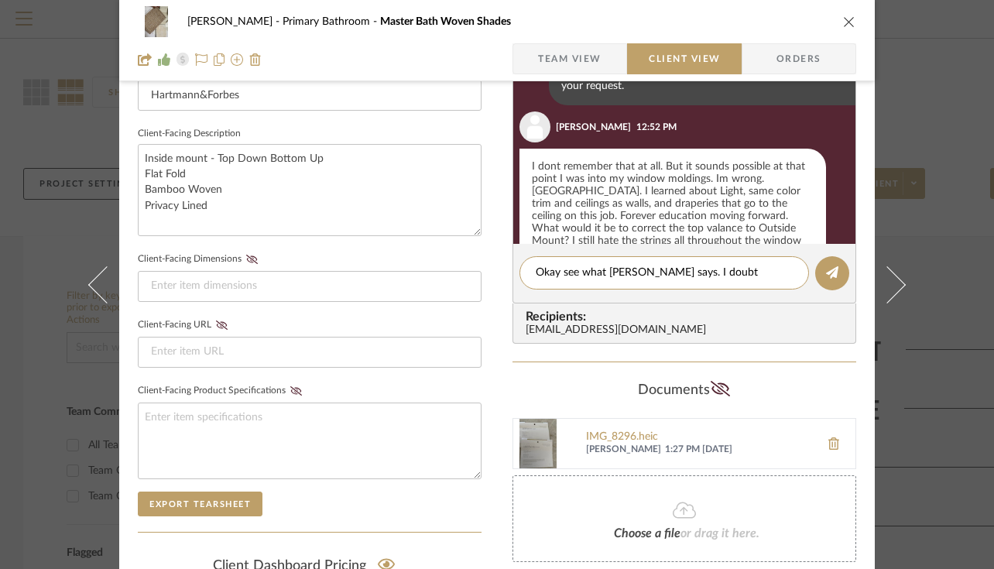
scroll to position [481, 0]
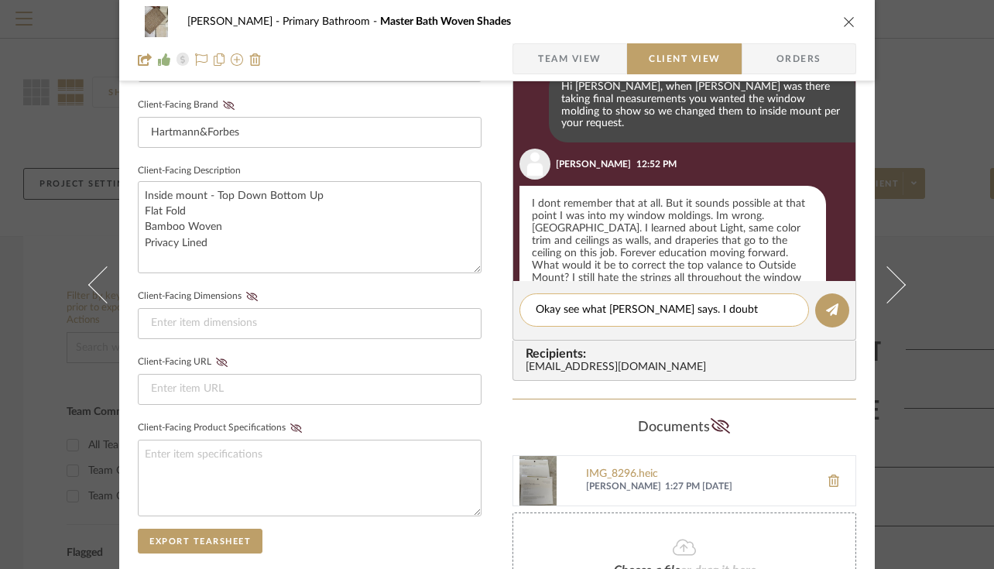
click at [697, 307] on textarea "Okay see what Brambila says. I doubt" at bounding box center [664, 310] width 257 height 16
click at [706, 315] on textarea "Okay see what Brambila says. I can ask H&F" at bounding box center [664, 310] width 257 height 16
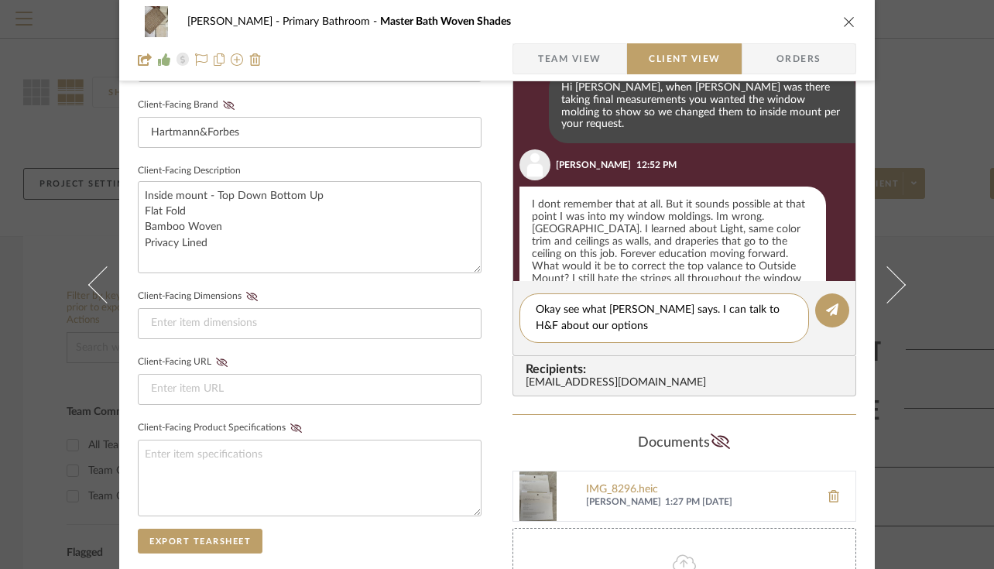
scroll to position [2243, 0]
click at [595, 330] on textarea "Okay see what Brambila says. I can talk to H&F about our options" at bounding box center [664, 318] width 257 height 33
click at [756, 309] on textarea "Okay see what Brambila says. I can talk to H&F about our options" at bounding box center [664, 318] width 257 height 33
type textarea "Okay see what Brambila says. I can talk to Hartmann & Forbes about our options …"
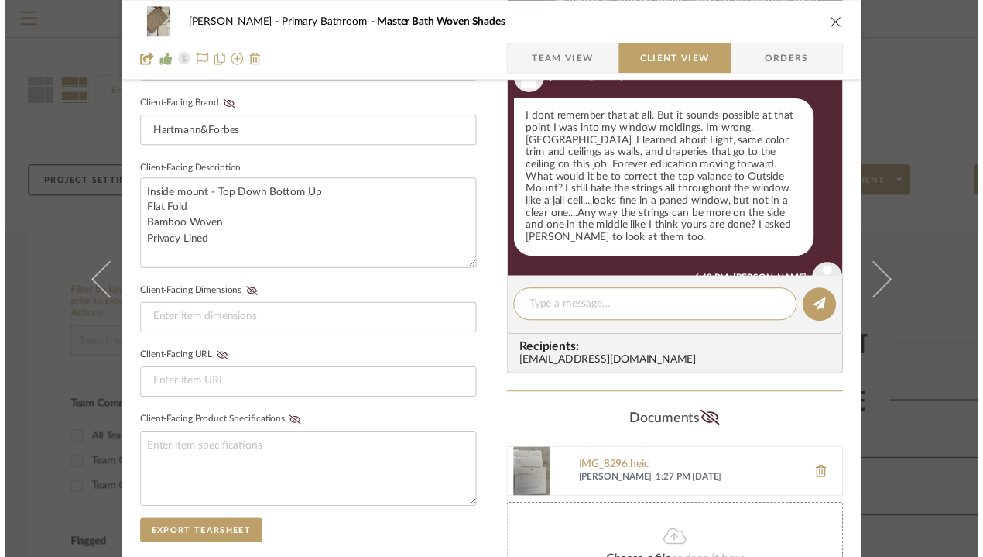
scroll to position [2336, 0]
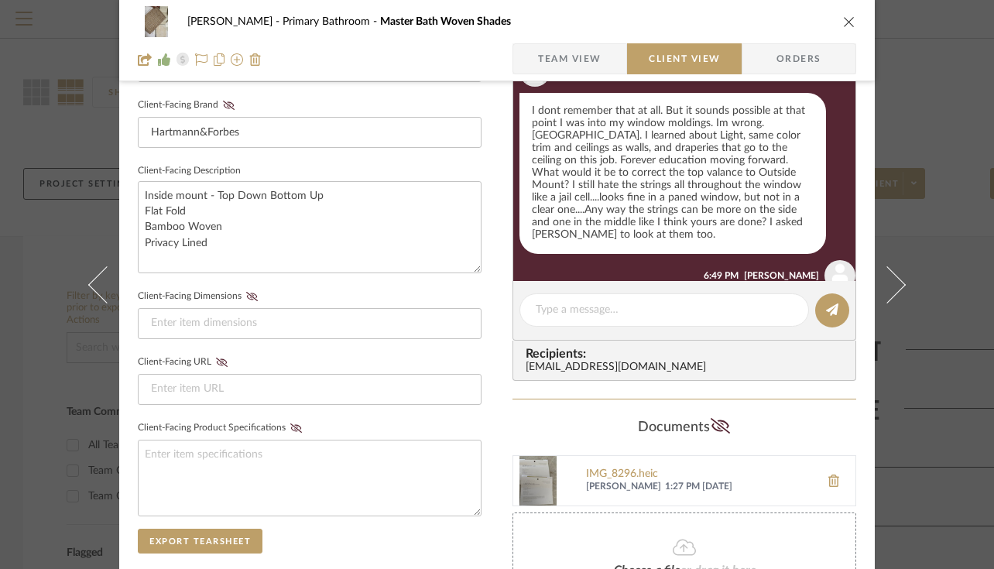
click at [848, 18] on icon "close" at bounding box center [849, 21] width 12 height 12
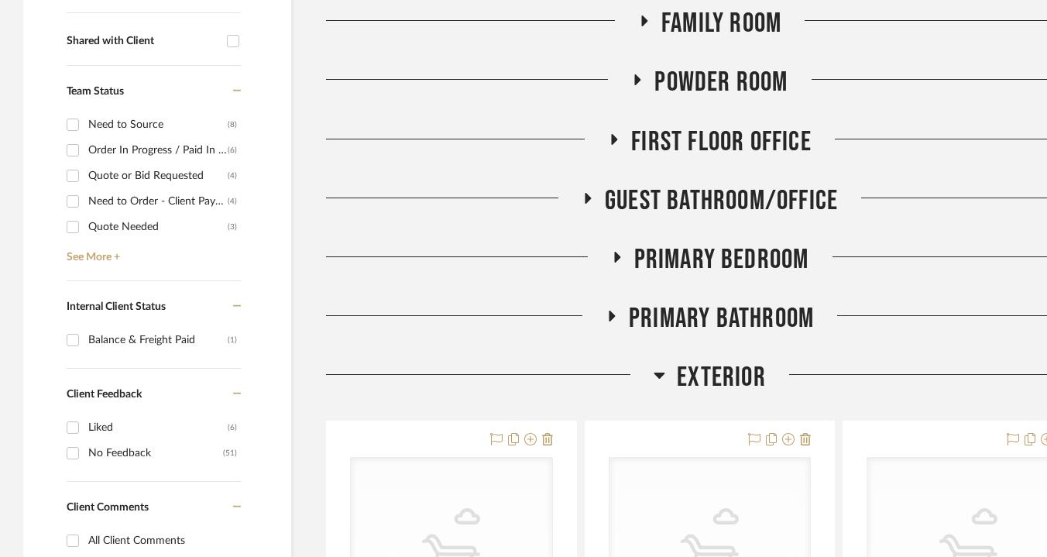
scroll to position [666, 0]
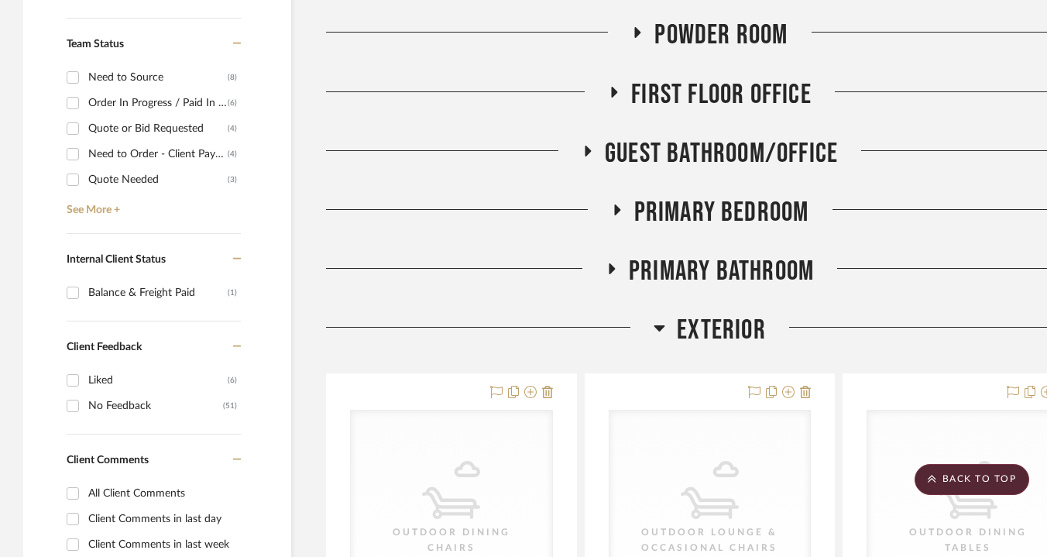
click at [703, 331] on span "Exterior" at bounding box center [721, 329] width 89 height 33
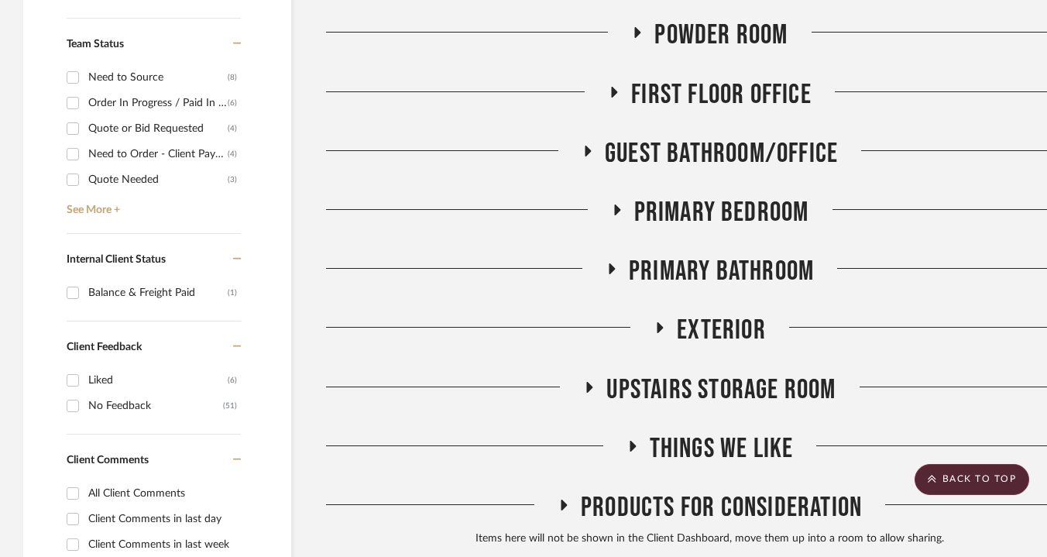
click at [711, 274] on span "Primary Bathroom" at bounding box center [721, 271] width 185 height 33
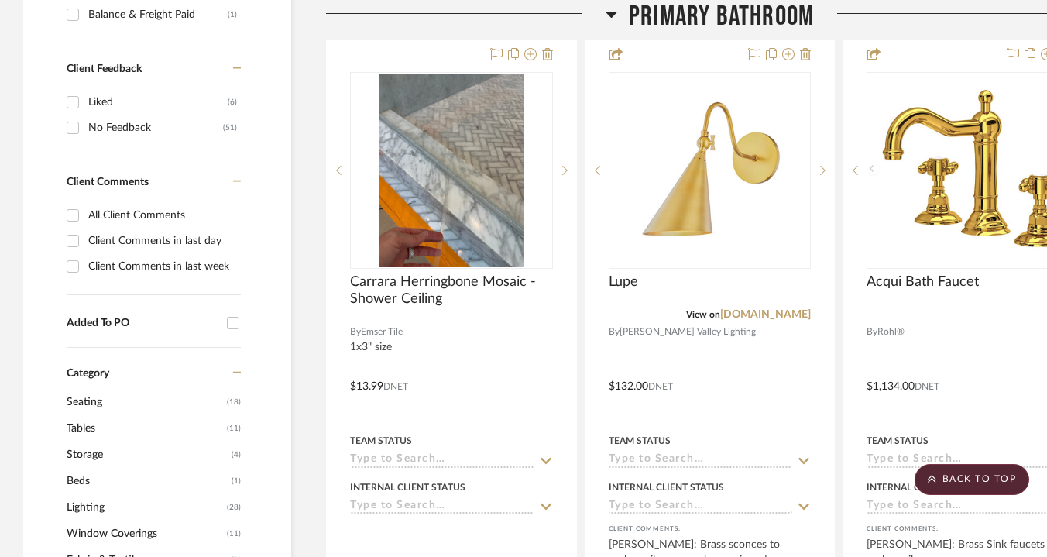
scroll to position [951, 0]
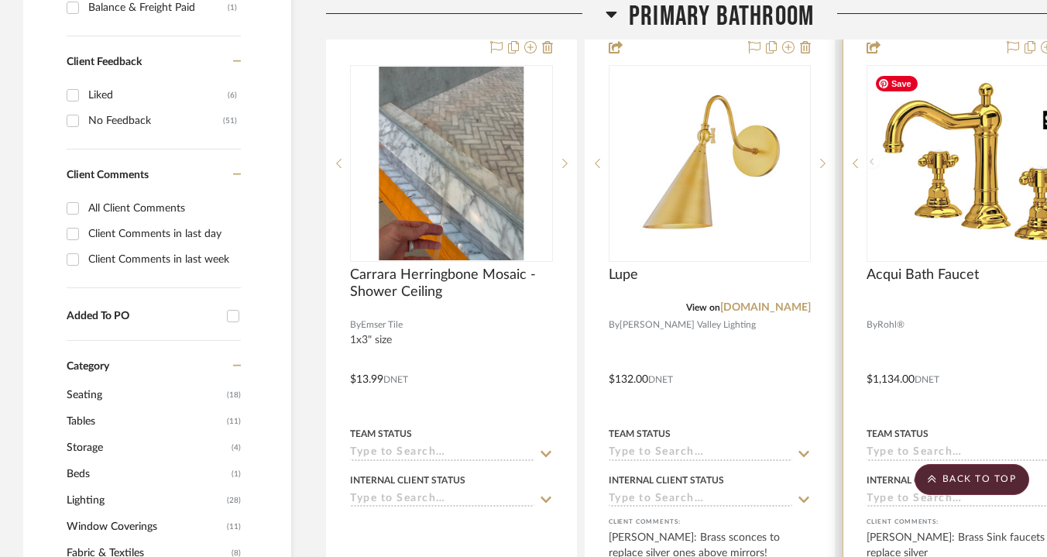
click at [907, 159] on img "0" at bounding box center [968, 163] width 200 height 191
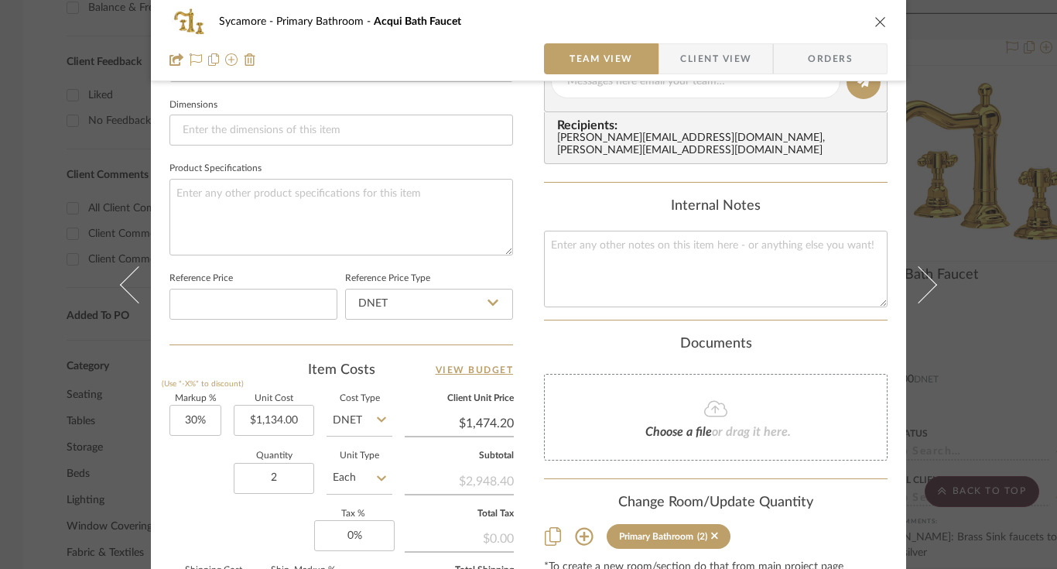
scroll to position [681, 0]
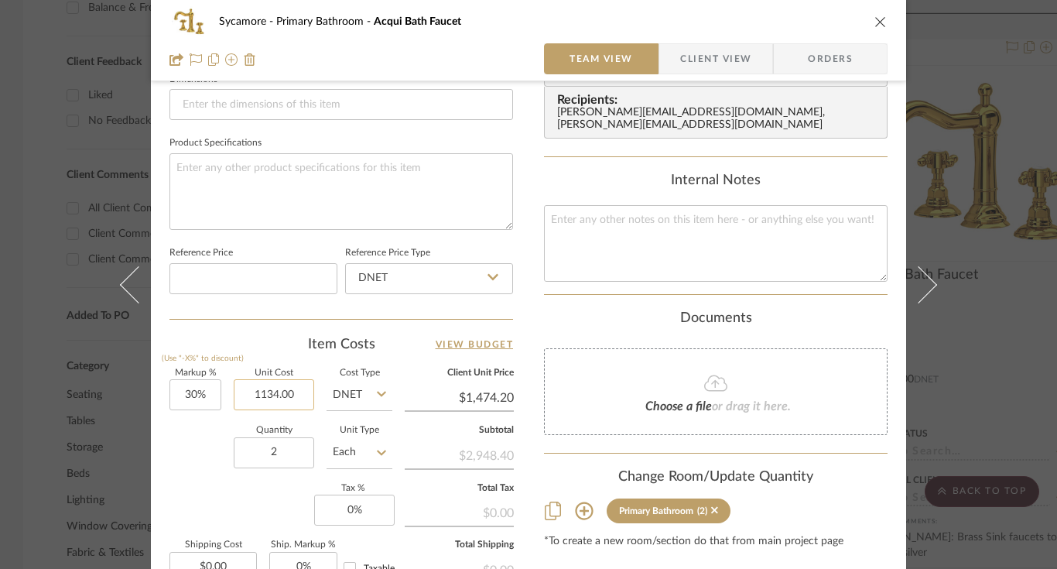
click at [268, 390] on input "1134.00" at bounding box center [274, 394] width 81 height 31
type input "$1,021.41"
type input "$1,327.83"
click at [526, 429] on div "Sycamore Primary Bathroom Acqui Bath Faucet Team View Client View Orders 1 / 4 …" at bounding box center [528, 43] width 755 height 1427
click at [877, 23] on icon "close" at bounding box center [881, 21] width 12 height 12
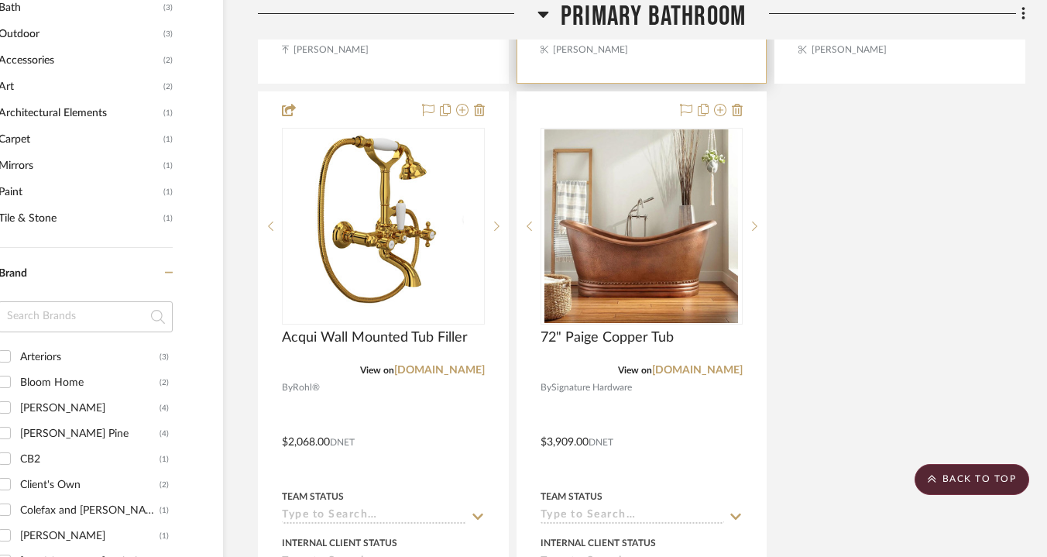
scroll to position [1489, 68]
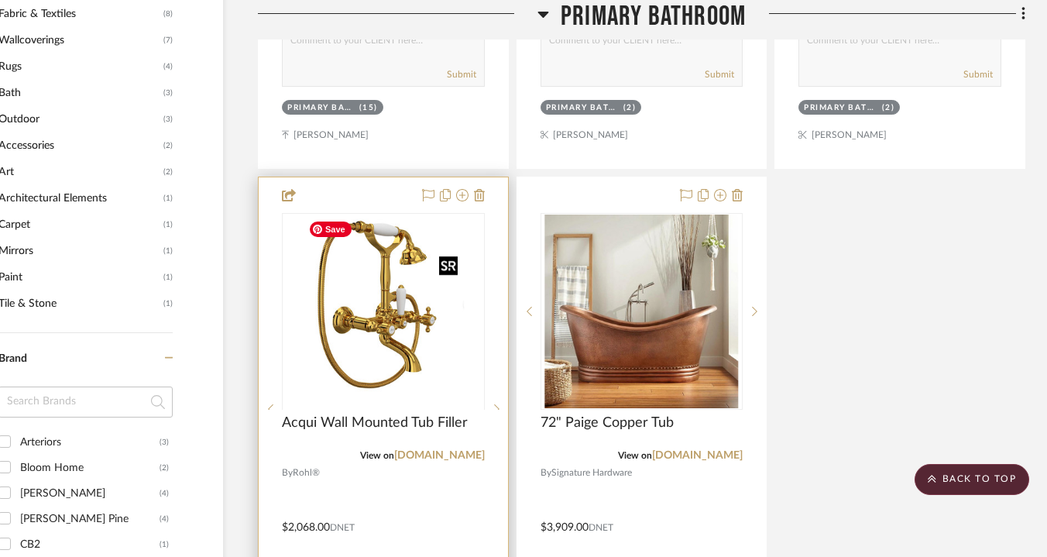
click at [385, 335] on div at bounding box center [383, 409] width 203 height 392
click at [385, 335] on img "0" at bounding box center [383, 311] width 162 height 194
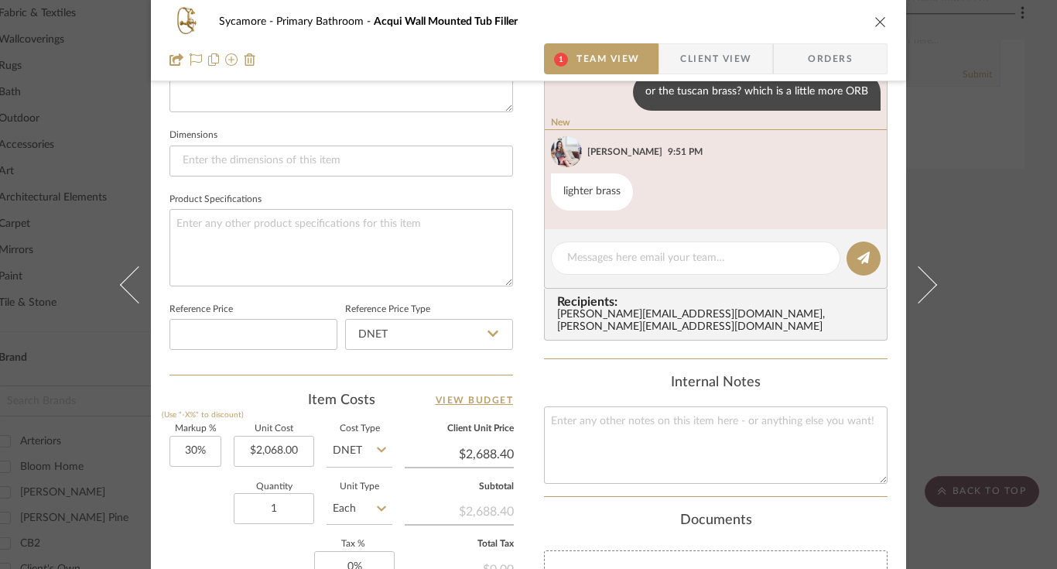
scroll to position [627, 0]
click at [269, 447] on input "2068.00" at bounding box center [274, 452] width 81 height 31
type input "$1,861.11"
type input "$2,419.44"
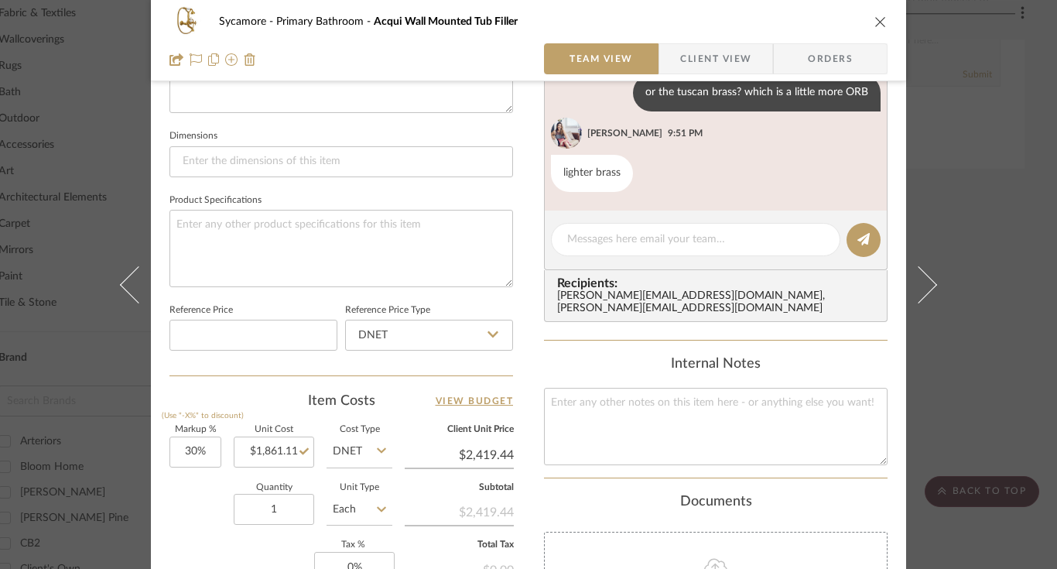
click at [874, 15] on button "close" at bounding box center [881, 22] width 14 height 14
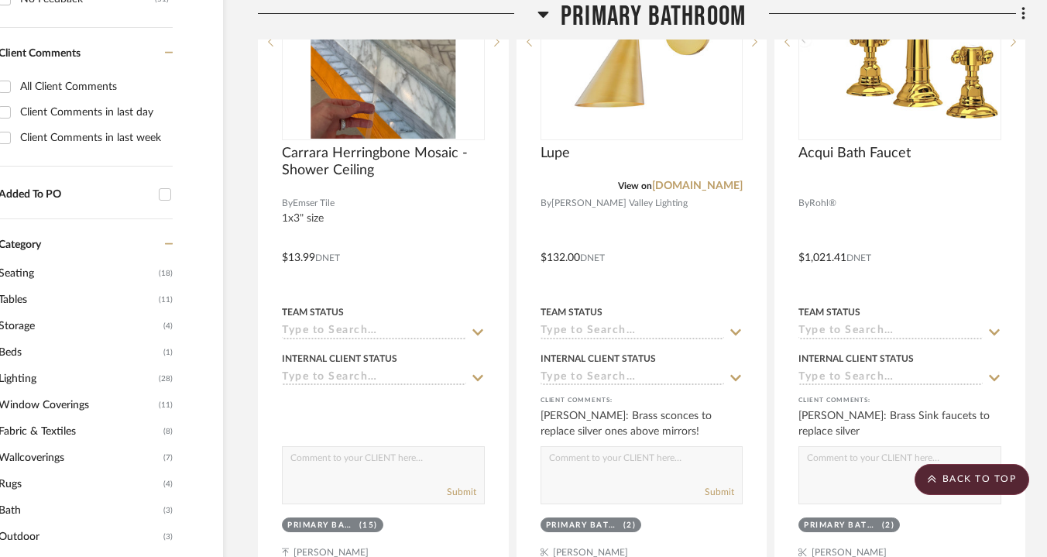
scroll to position [1093, 68]
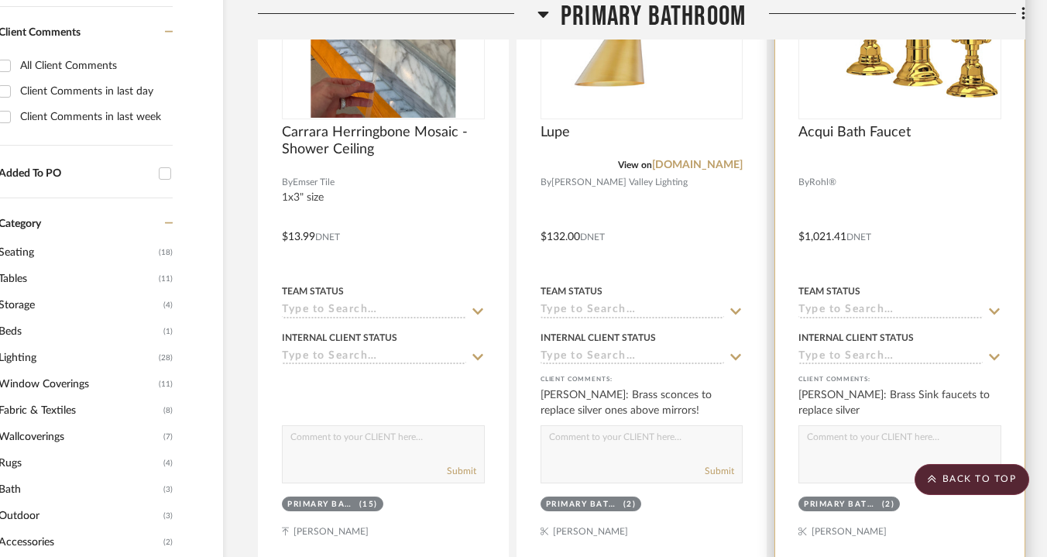
click at [836, 79] on img "0" at bounding box center [900, 21] width 200 height 191
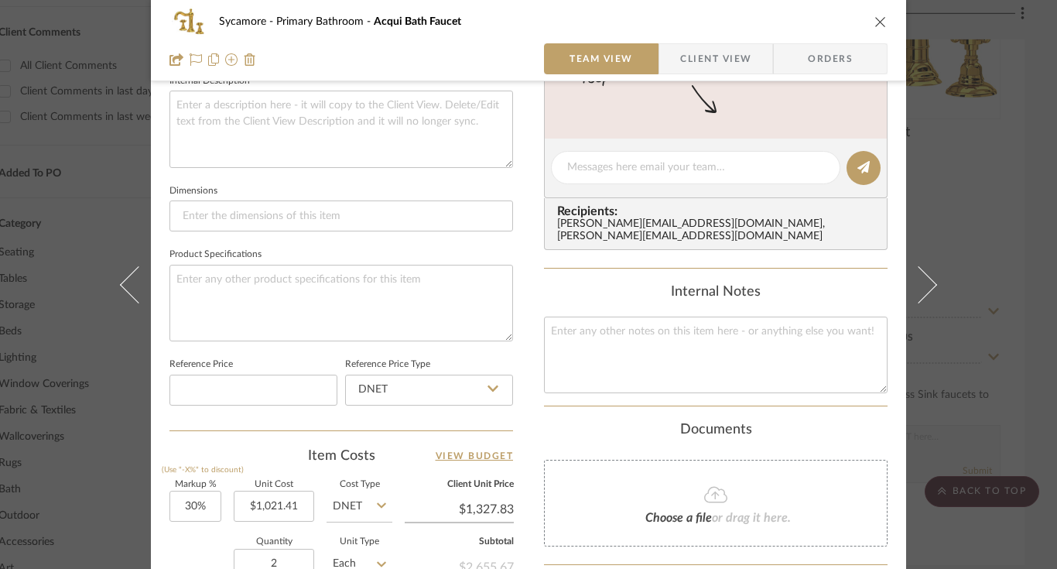
scroll to position [617, 0]
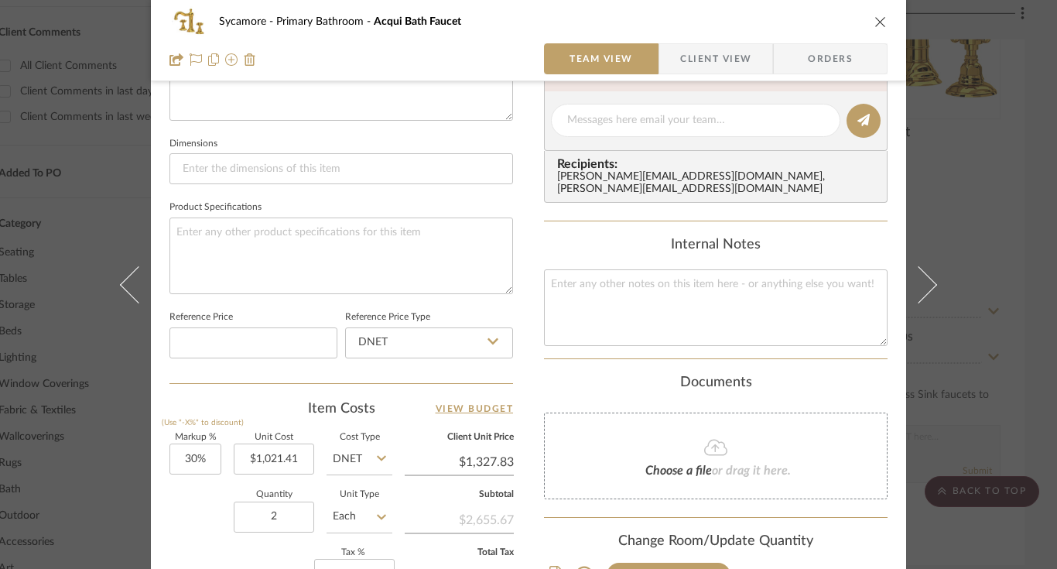
type input "1327.83"
click at [470, 461] on input "1327.83" at bounding box center [459, 462] width 109 height 23
type input "30"
type input "$1,327.83"
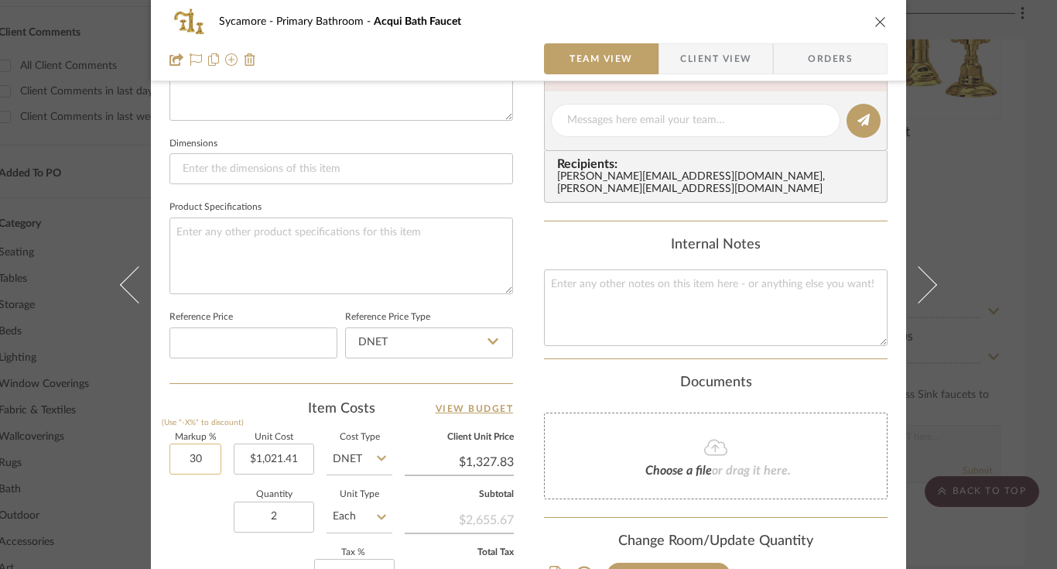
click at [197, 455] on input "30" at bounding box center [196, 459] width 52 height 31
type input "15%"
type input "1021.41"
type input "$1,174.62"
type input "15"
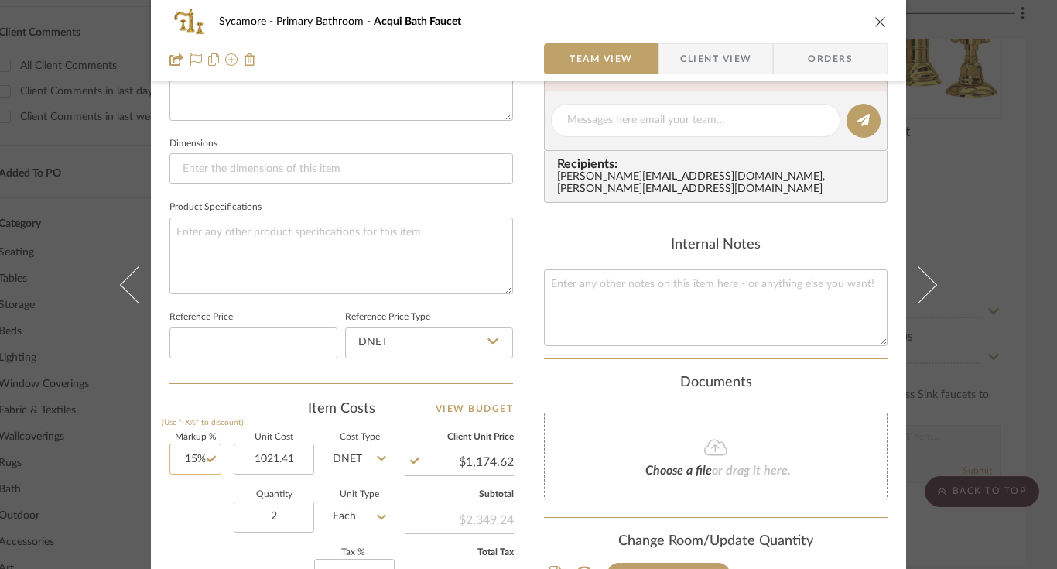
type input "$1,021.41"
click at [190, 460] on input "15" at bounding box center [196, 459] width 52 height 31
type input "5"
type input "18%"
type input "1021.41"
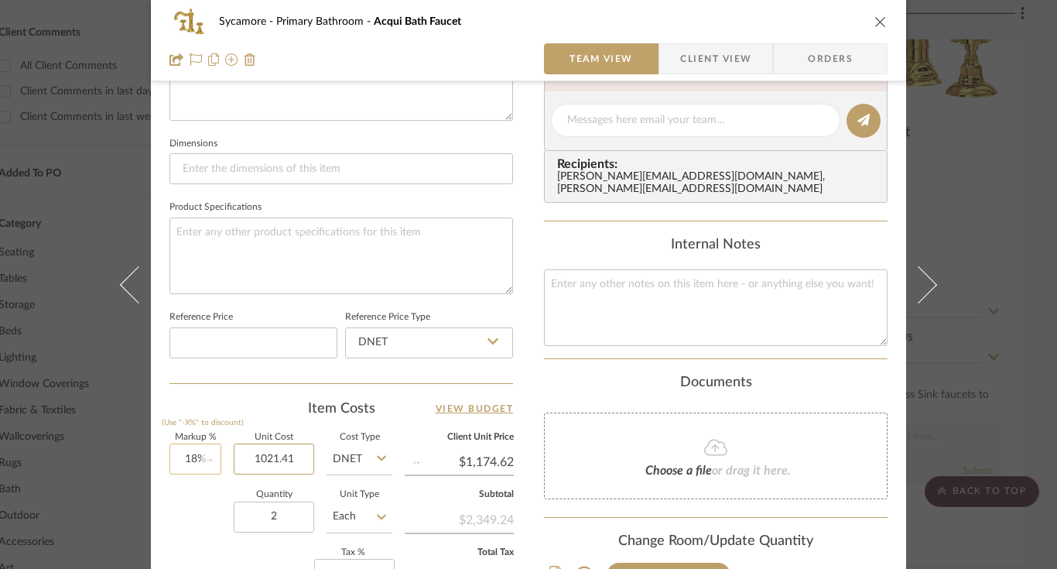
type input "$1,205.26"
type input "$1,021.41"
click at [170, 509] on div "Quantity 2 Unit Type Each" at bounding box center [281, 518] width 223 height 55
click at [879, 15] on button "close" at bounding box center [881, 22] width 14 height 14
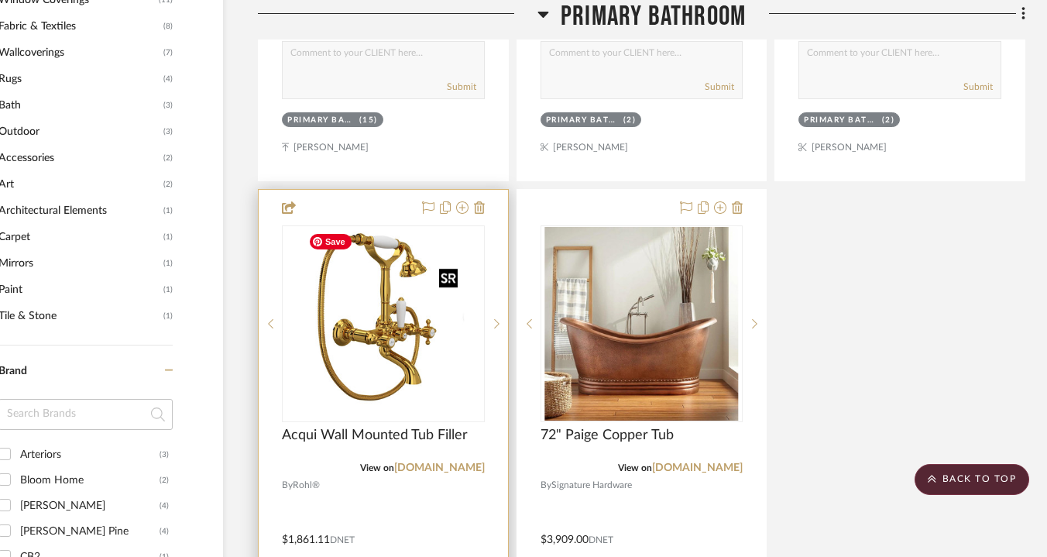
click at [392, 308] on img "0" at bounding box center [383, 324] width 162 height 194
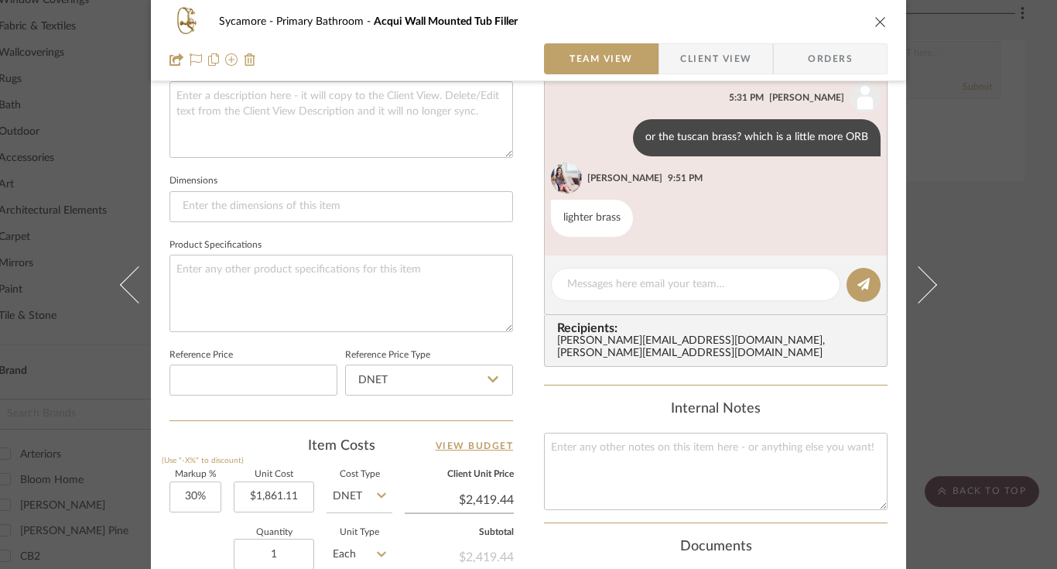
scroll to position [584, 0]
drag, startPoint x: 187, startPoint y: 490, endPoint x: 203, endPoint y: 495, distance: 16.9
click at [203, 495] on input "30" at bounding box center [196, 495] width 52 height 31
type input "15%"
type input "1861.11"
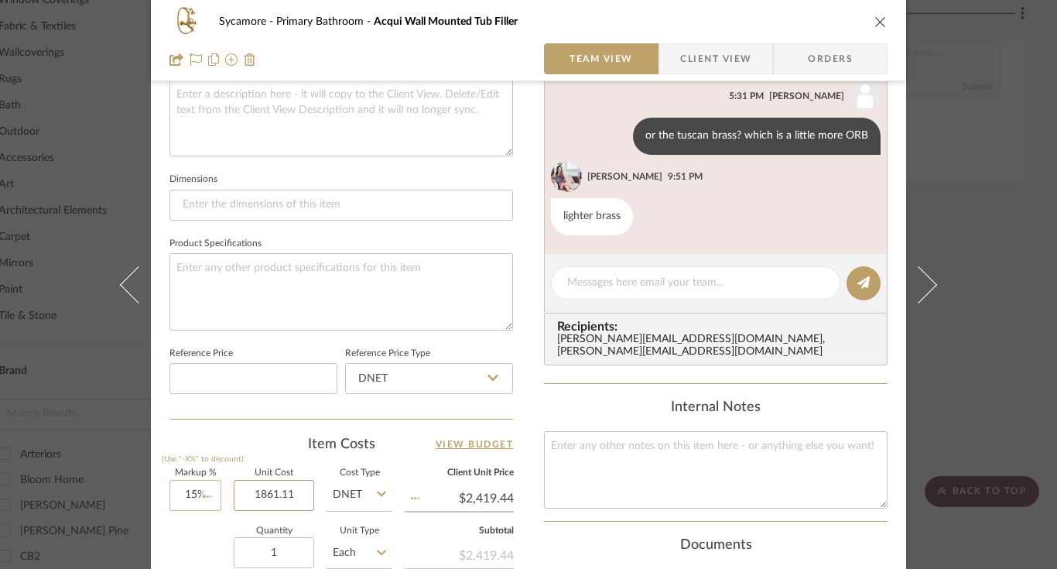
type input "$2,140.28"
type input "$1,861.11"
click at [566, 520] on div "Content here copies to Client View - confirm visibility there. Show in Client D…" at bounding box center [716, 159] width 344 height 1274
click at [875, 23] on icon "close" at bounding box center [881, 21] width 12 height 12
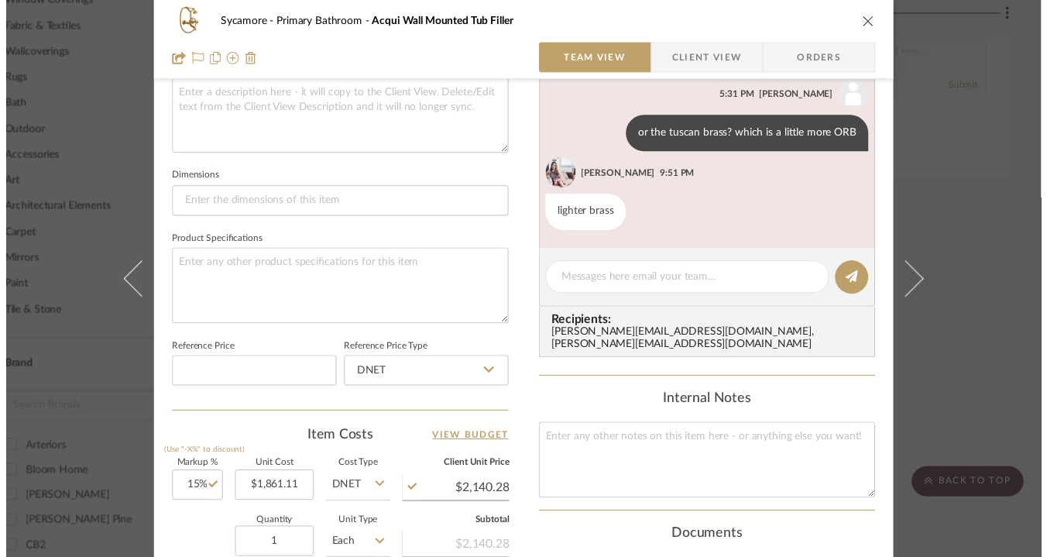
scroll to position [1477, 68]
